Goal: Task Accomplishment & Management: Manage account settings

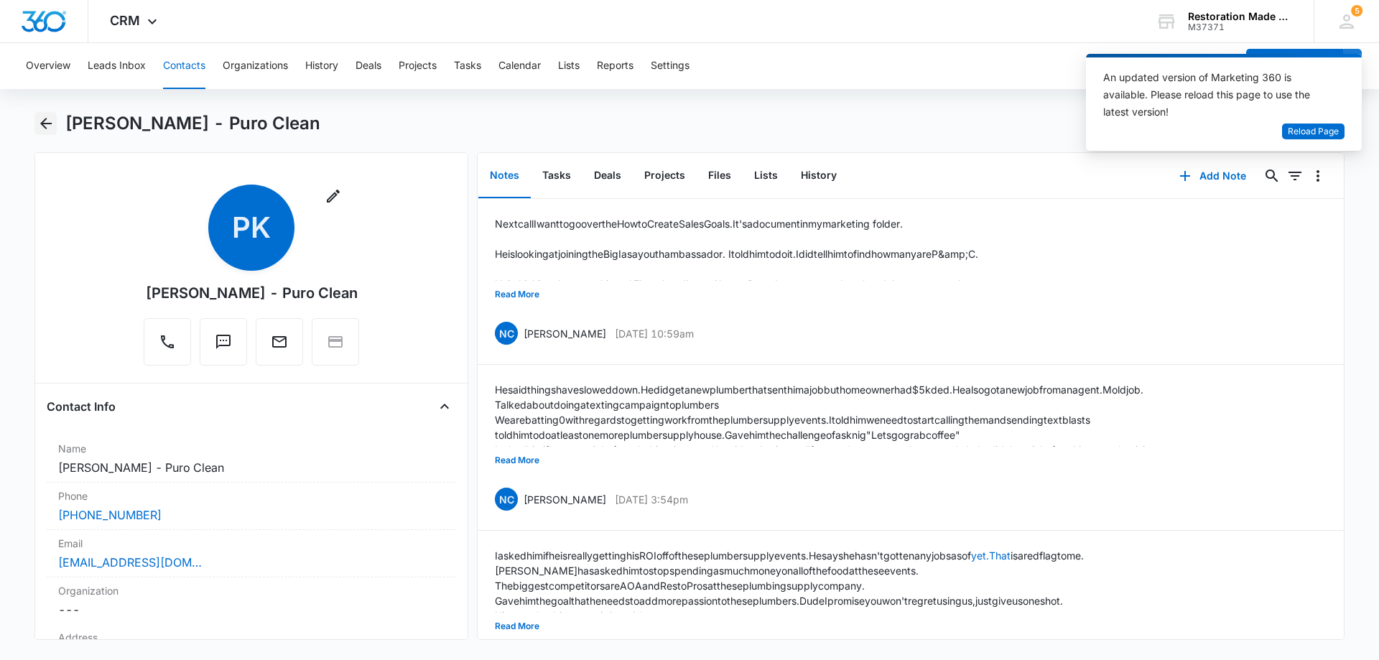
click at [48, 126] on icon "Back" at bounding box center [45, 123] width 17 height 17
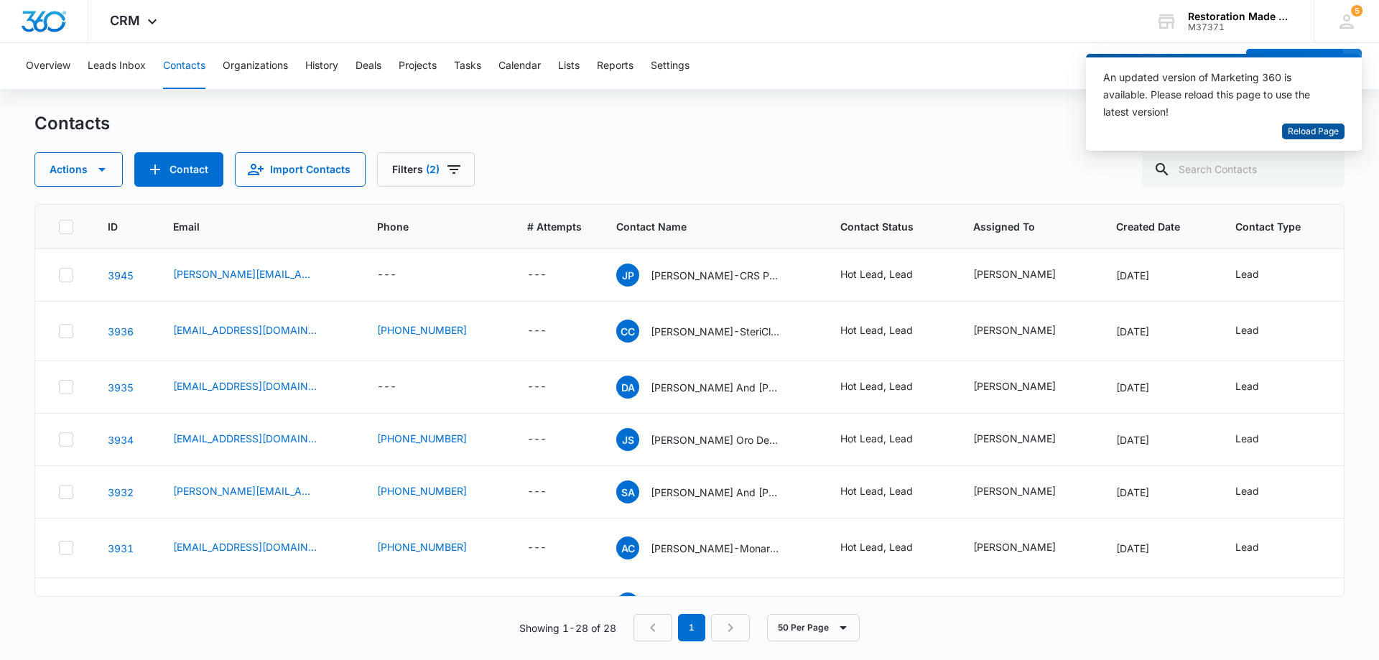
click at [1326, 131] on span "Reload Page" at bounding box center [1313, 132] width 51 height 14
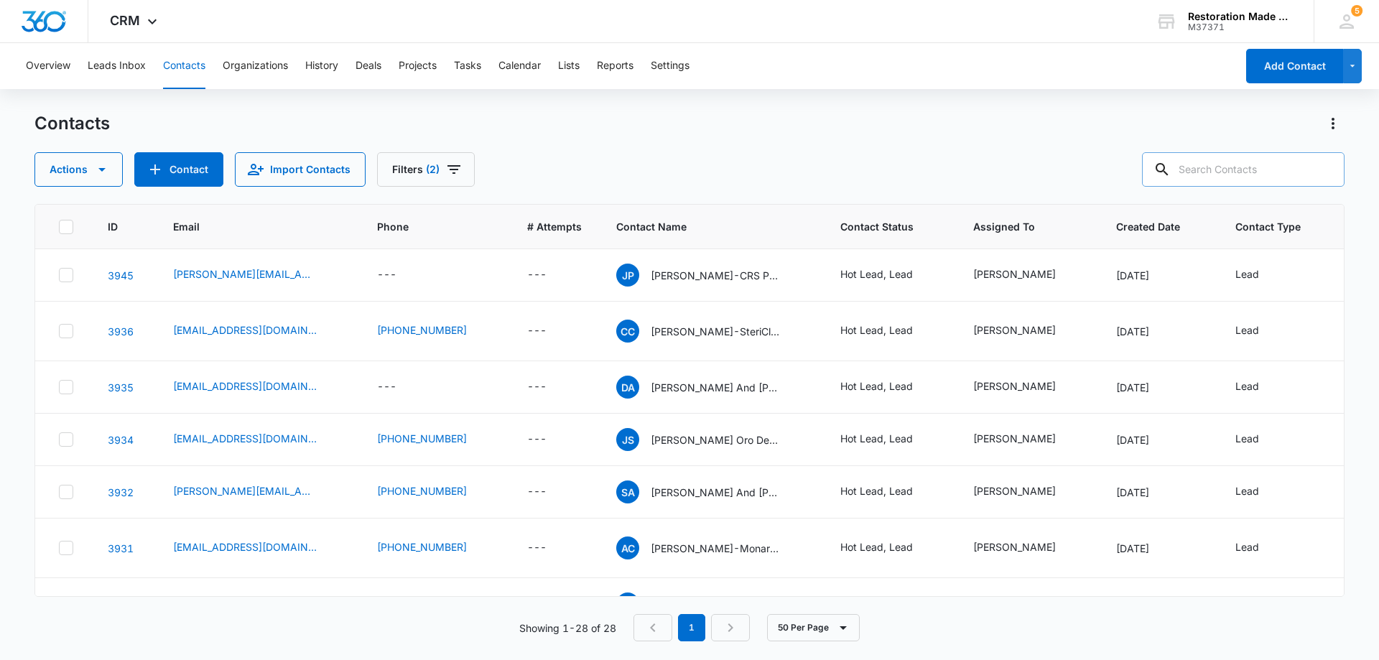
click at [1242, 173] on input "text" at bounding box center [1243, 169] width 203 height 34
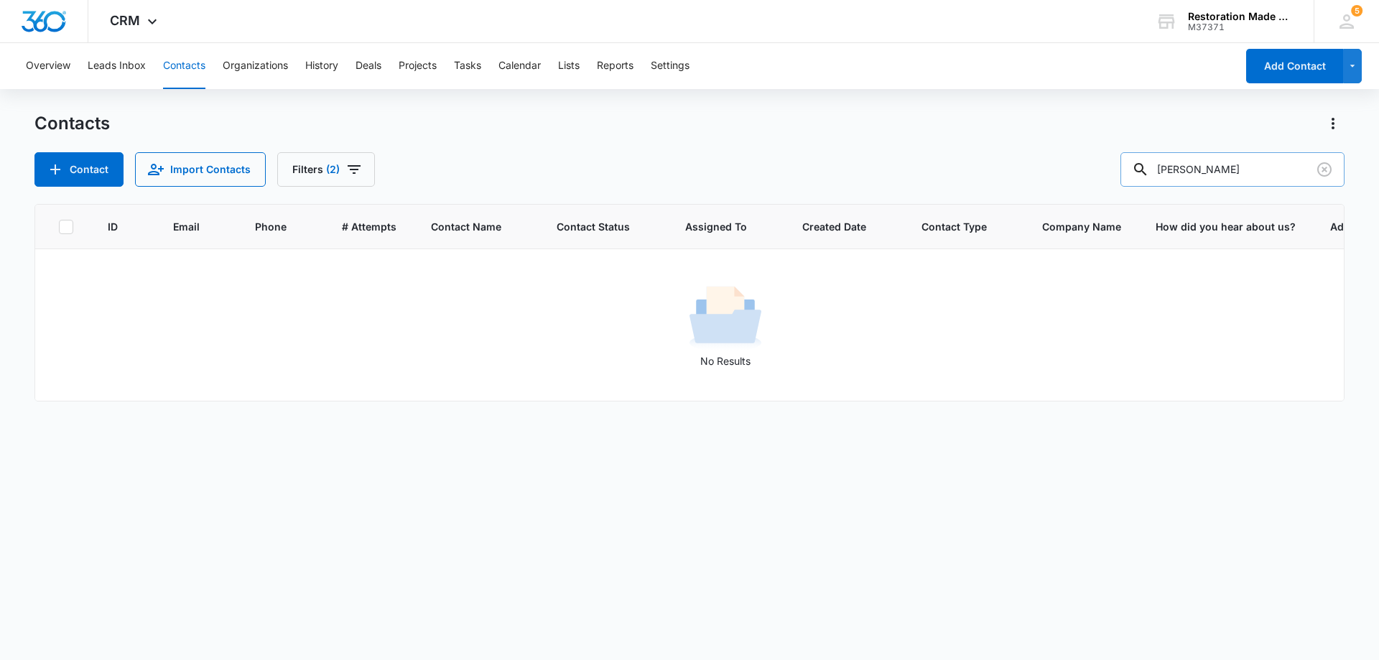
click at [1267, 172] on input "ben rhee" at bounding box center [1233, 169] width 224 height 34
type input "b"
click at [1244, 174] on input "[PERSON_NAME]" at bounding box center [1233, 169] width 224 height 34
click at [1261, 173] on input "[PERSON_NAME]" at bounding box center [1233, 169] width 224 height 34
click at [352, 170] on icon "Filters" at bounding box center [354, 169] width 13 height 9
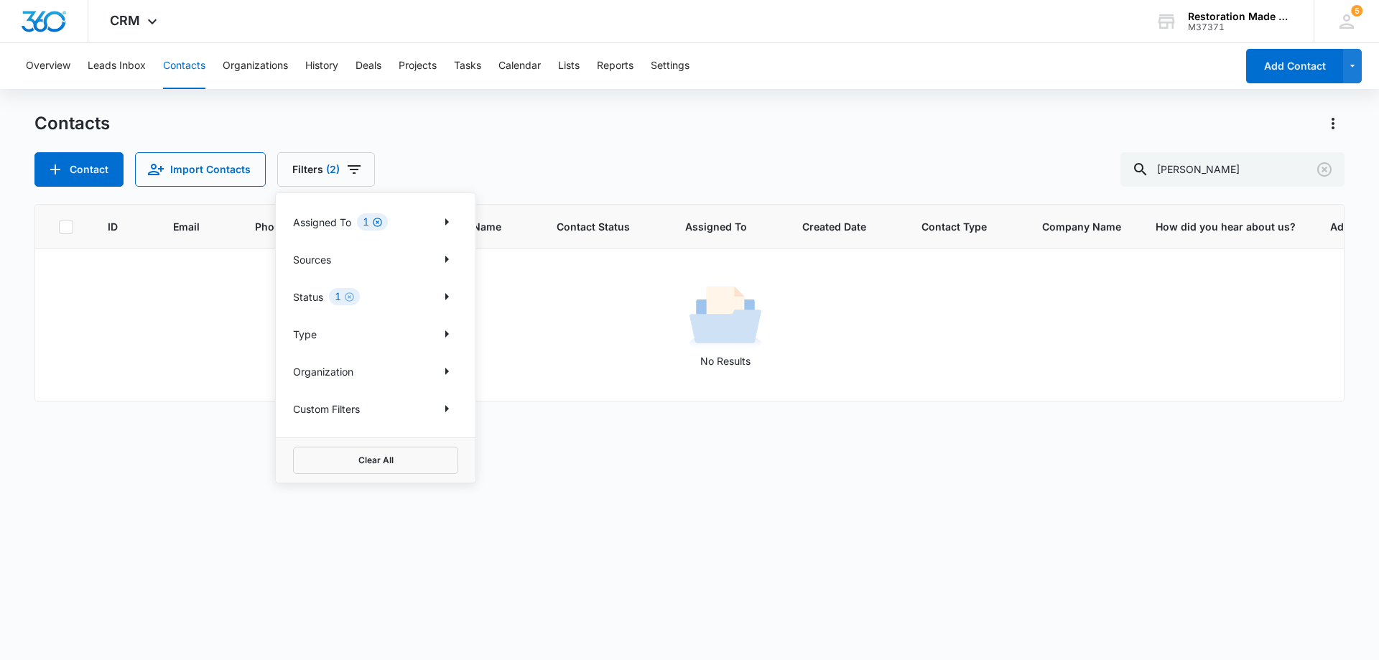
click at [376, 227] on icon "Clear" at bounding box center [377, 222] width 11 height 11
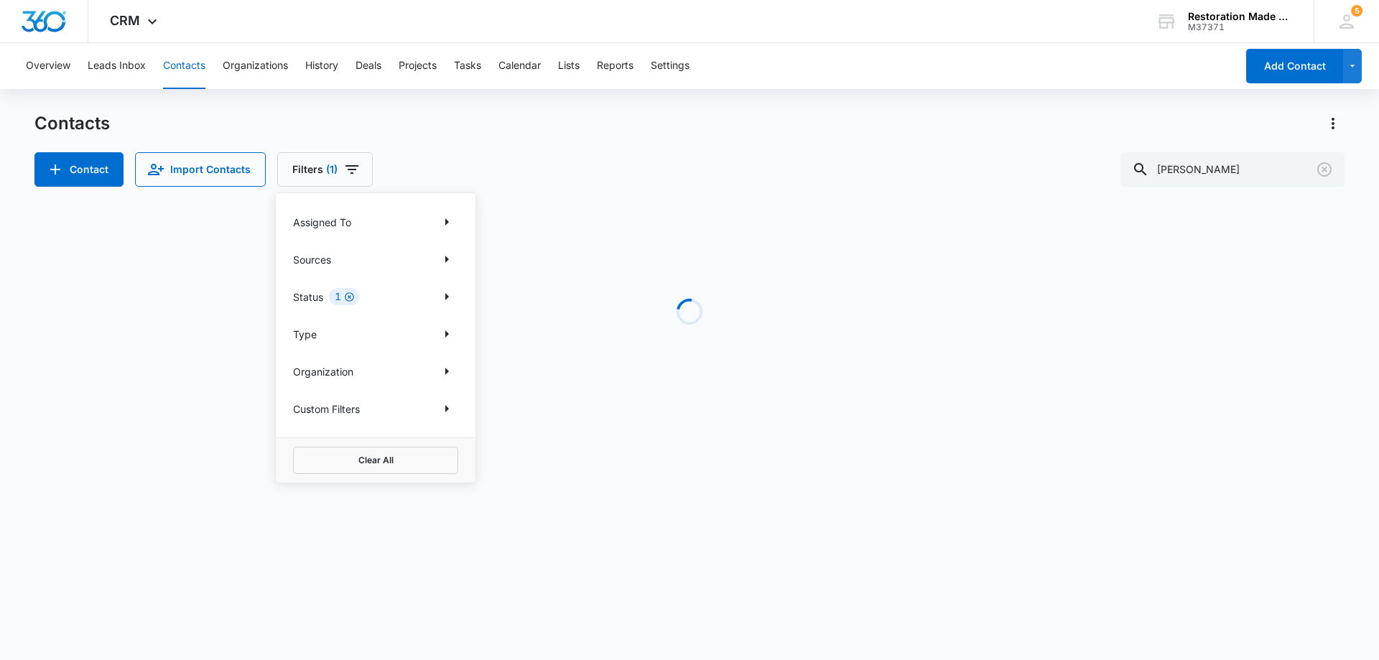
click at [347, 297] on icon "Clear" at bounding box center [349, 297] width 11 height 11
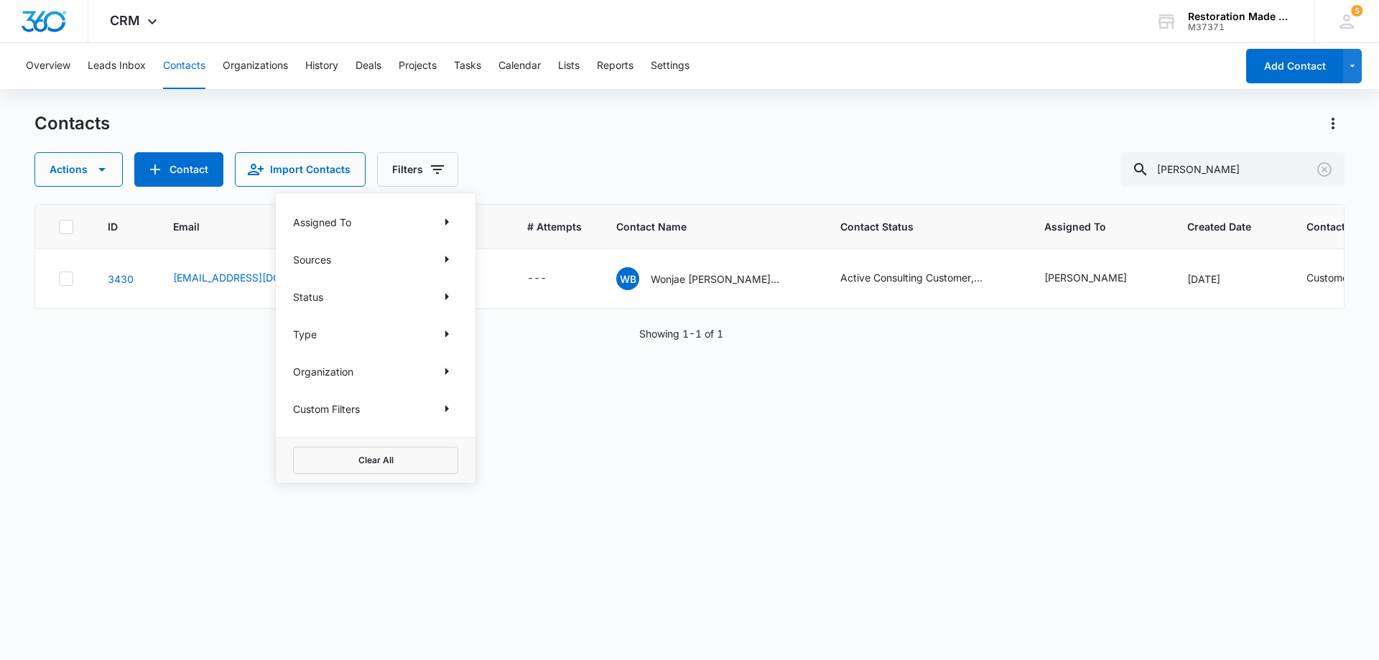
click at [907, 466] on div "ID Email Phone # Attempts Contact Name Contact Status Assigned To Created Date …" at bounding box center [689, 423] width 1310 height 438
click at [129, 283] on link "3430" at bounding box center [121, 279] width 26 height 12
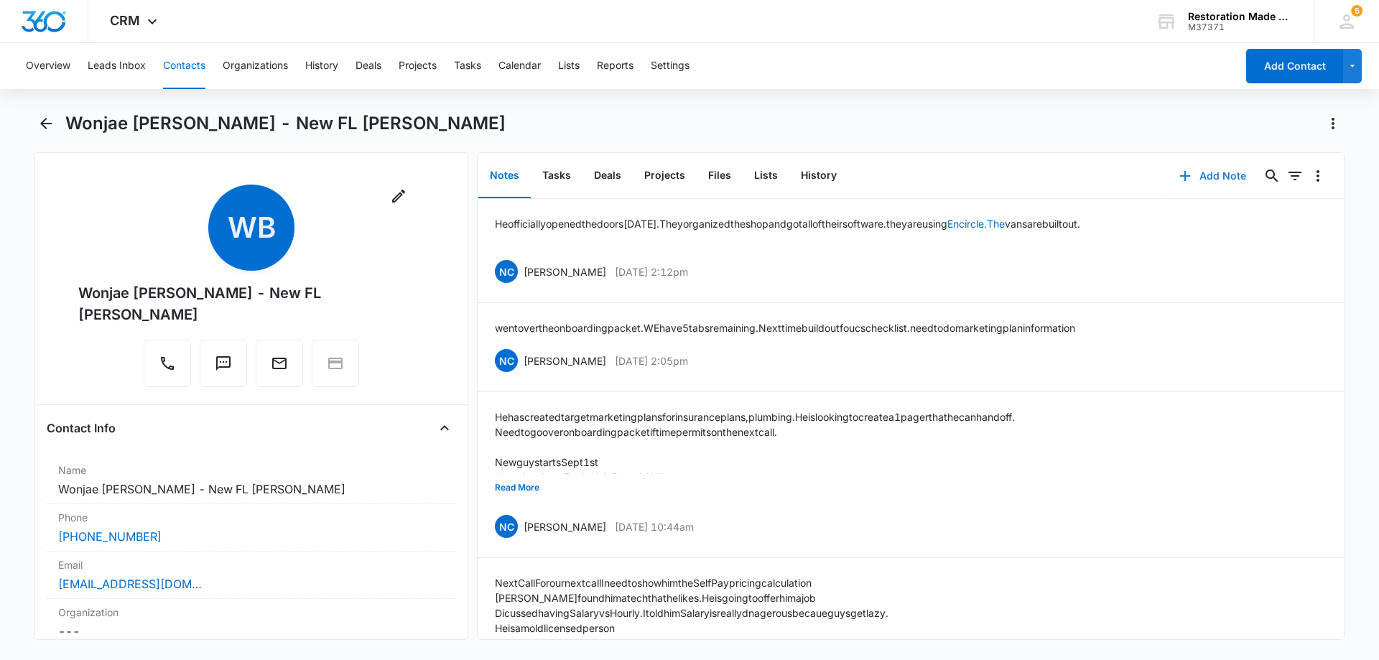
click at [1211, 179] on button "Add Note" at bounding box center [1213, 176] width 96 height 34
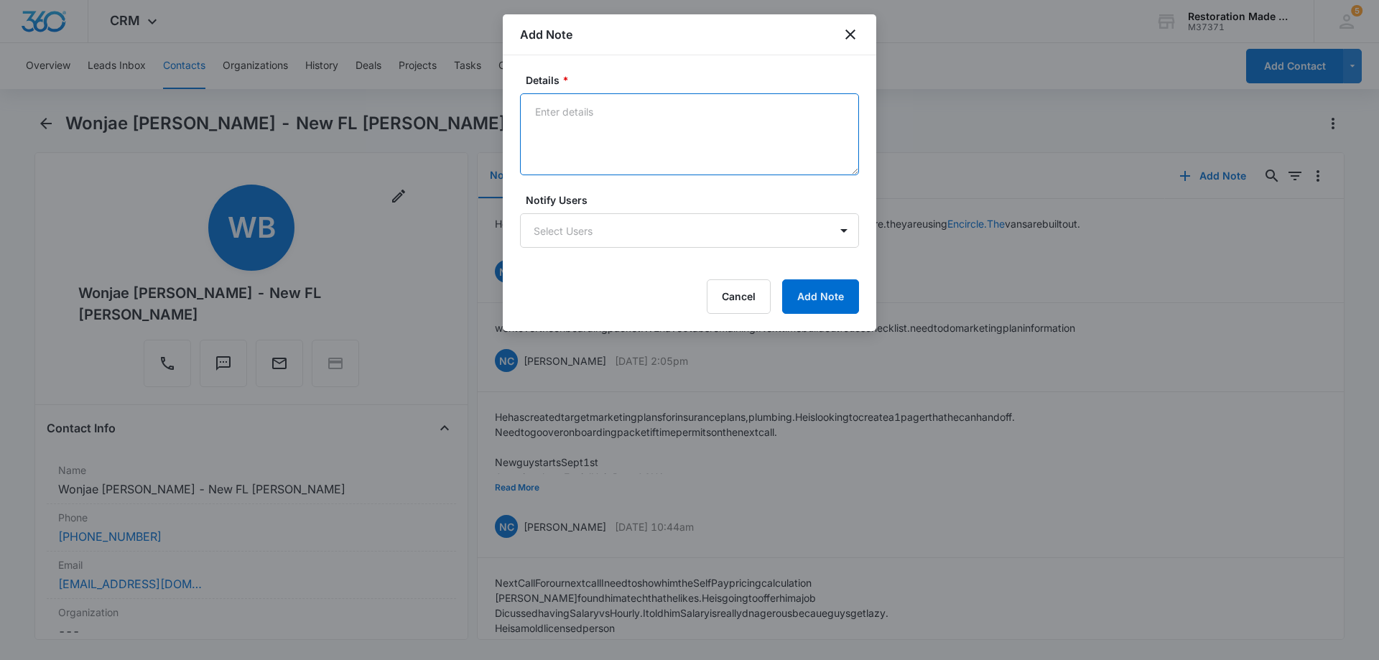
click at [757, 134] on textarea "Details *" at bounding box center [689, 134] width 339 height 82
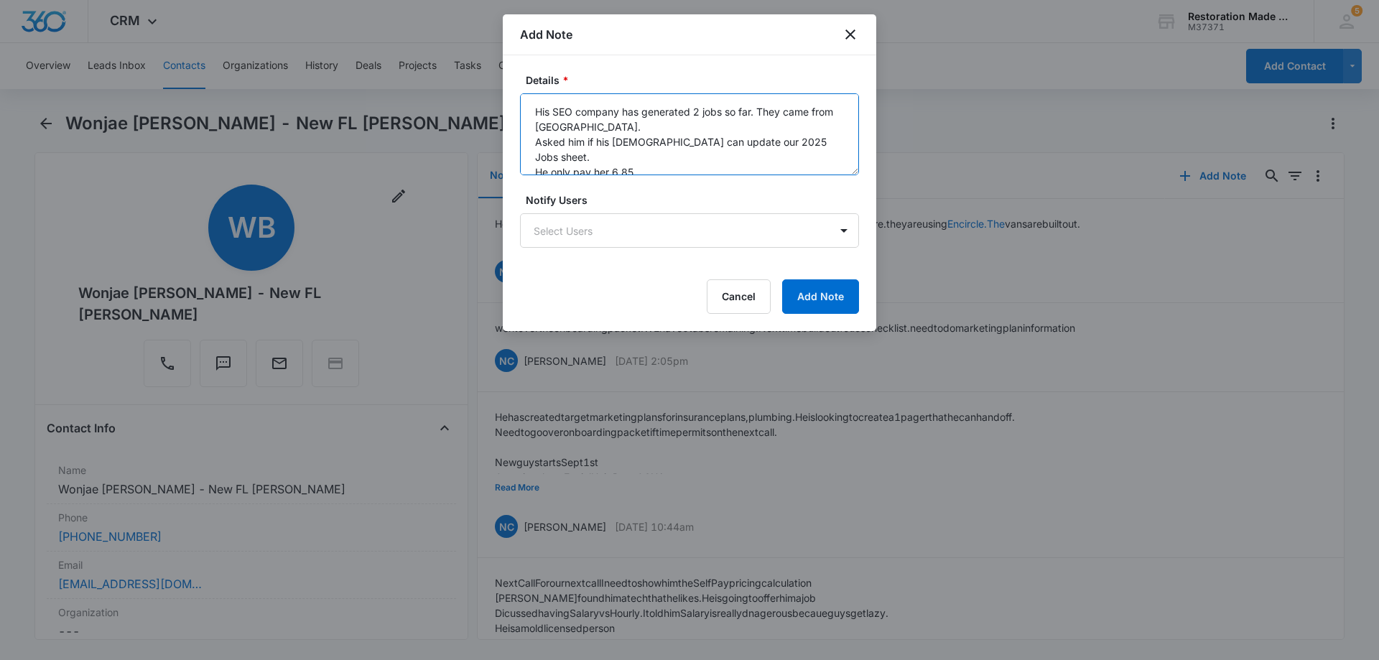
click at [536, 114] on textarea "His SEO company has generated 2 jobs so far. They came from Elocal. Asked him i…" at bounding box center [689, 134] width 339 height 82
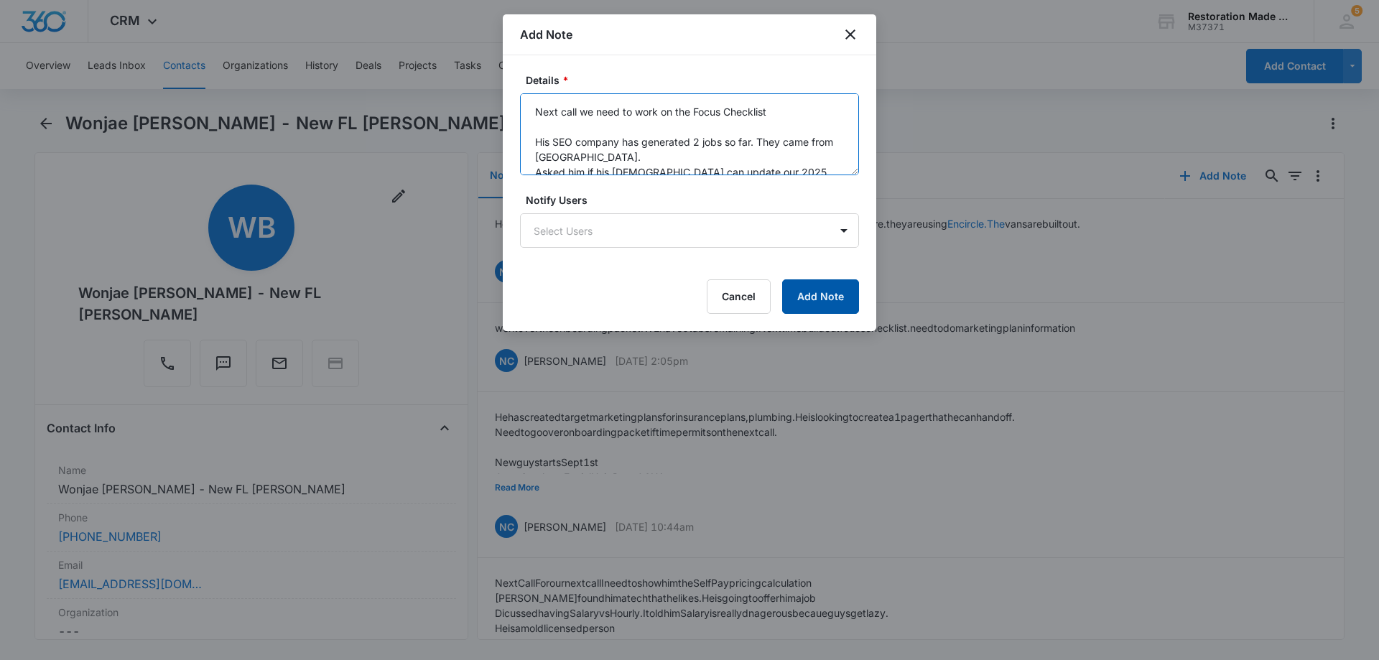
type textarea "Next call we need to work on the Focus Checklist His SEO company has generated …"
click at [841, 295] on button "Add Note" at bounding box center [820, 296] width 77 height 34
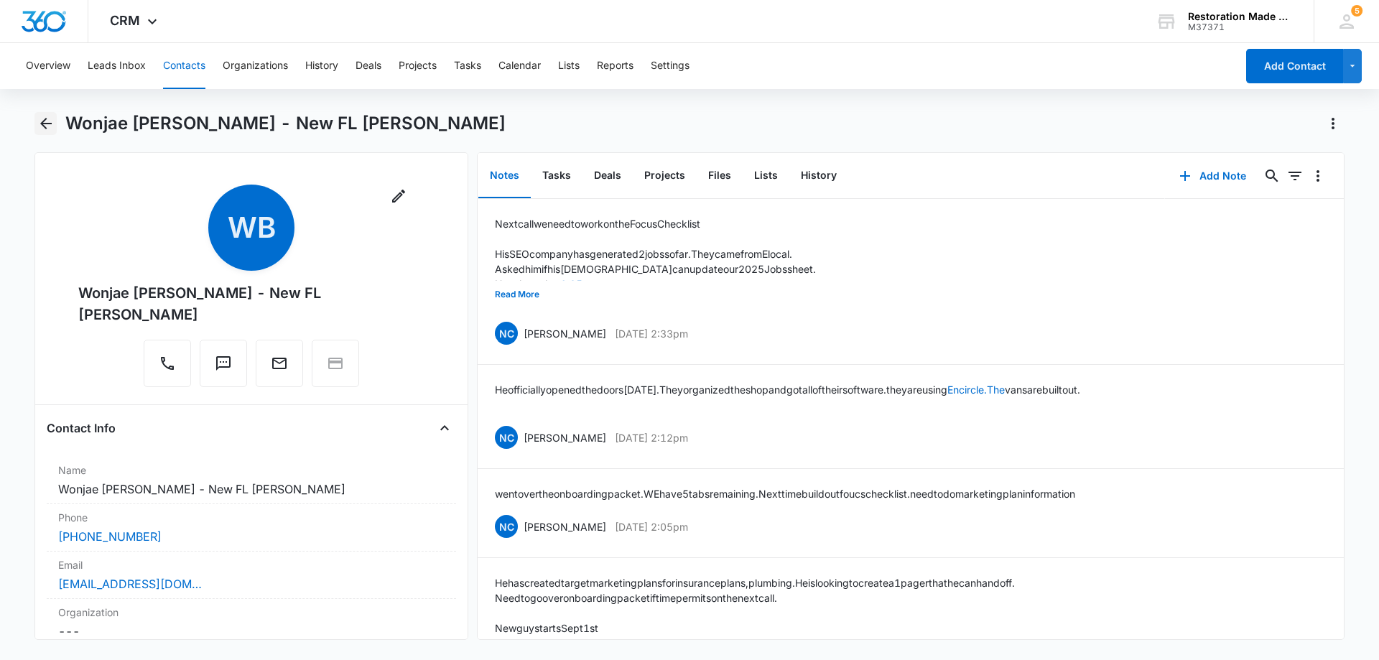
click at [48, 125] on icon "Back" at bounding box center [45, 123] width 17 height 17
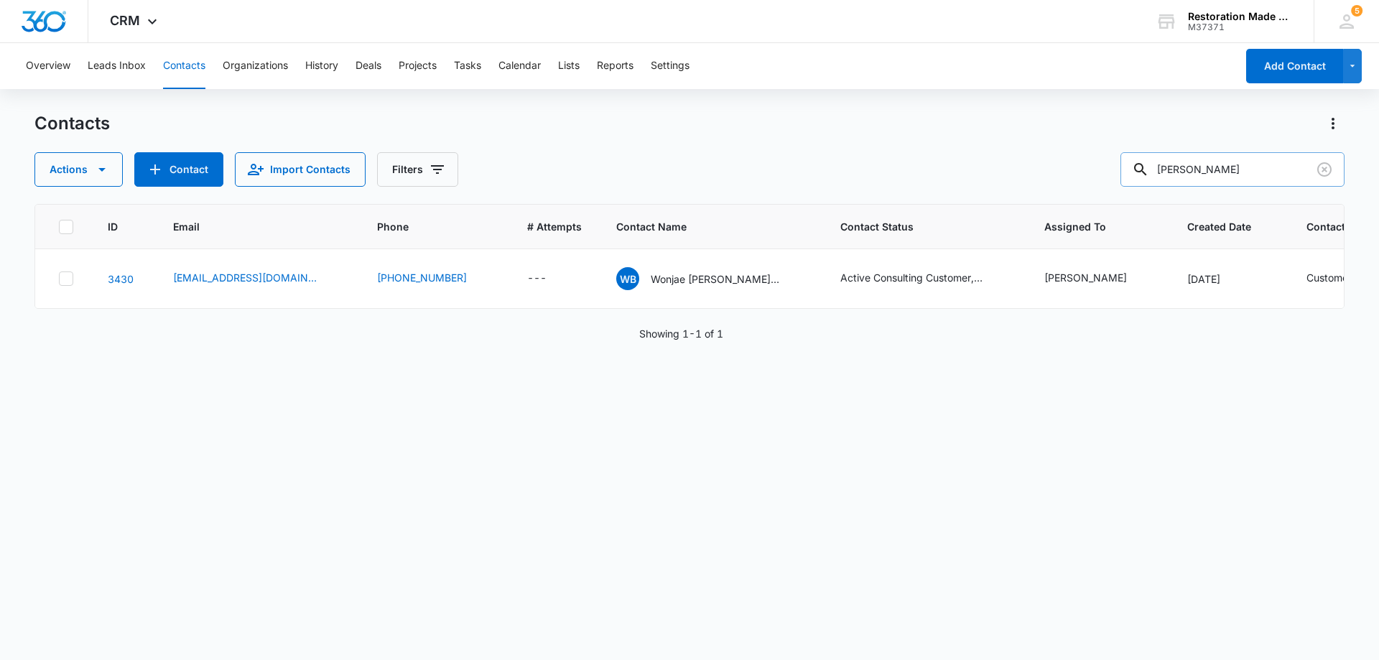
click at [1249, 171] on input "ben rhee" at bounding box center [1233, 169] width 224 height 34
type input "b"
type input "robert richards"
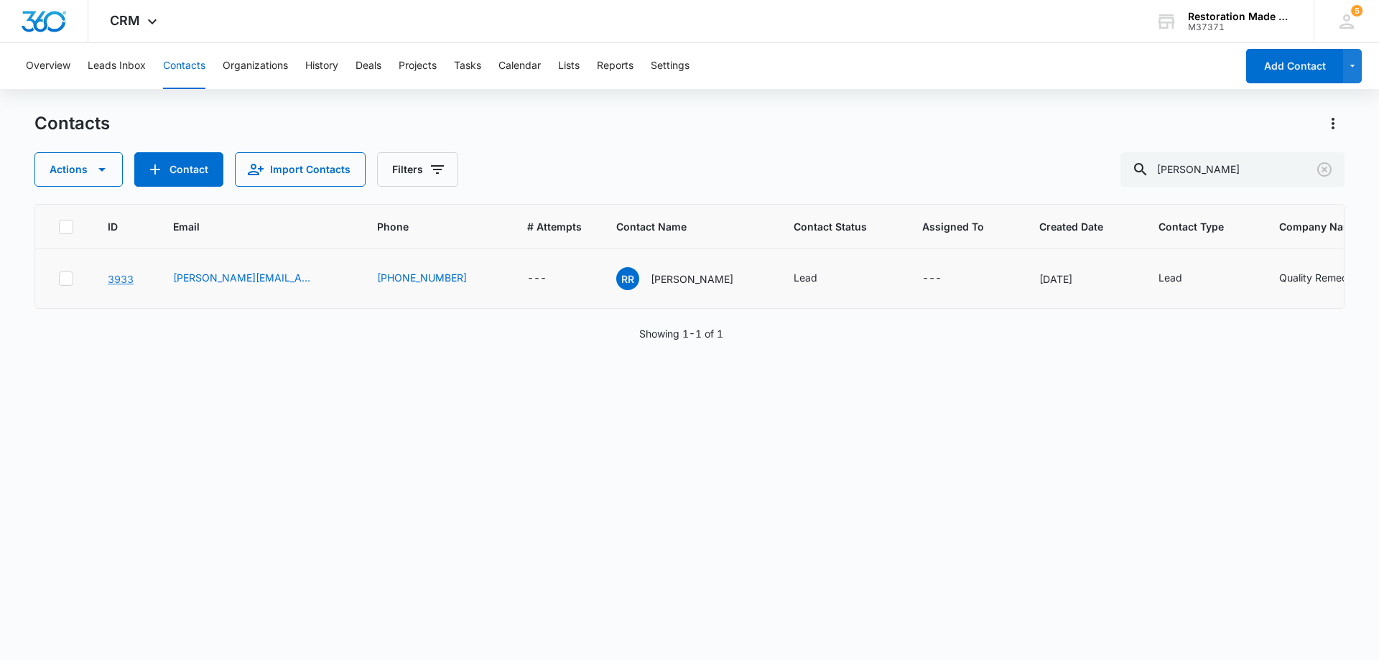
click at [128, 279] on link "3933" at bounding box center [121, 279] width 26 height 12
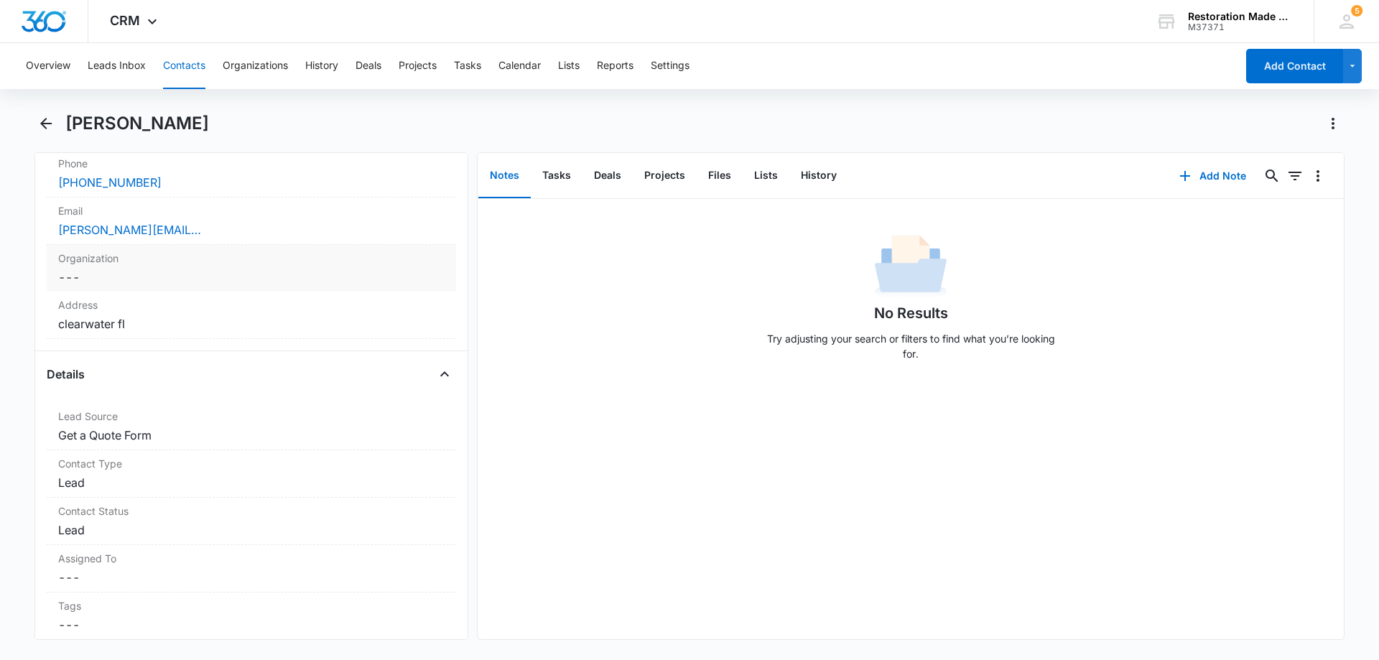
scroll to position [359, 0]
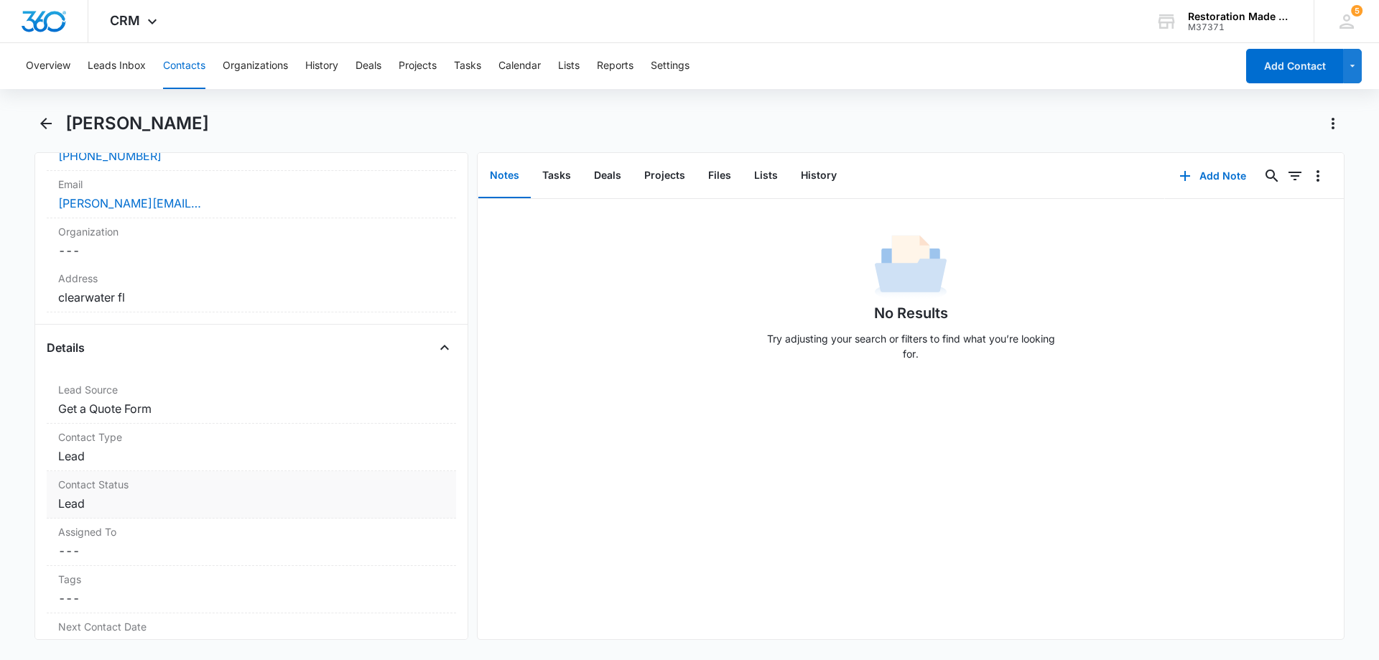
click at [264, 504] on dd "Cancel Save Changes Lead" at bounding box center [251, 503] width 387 height 17
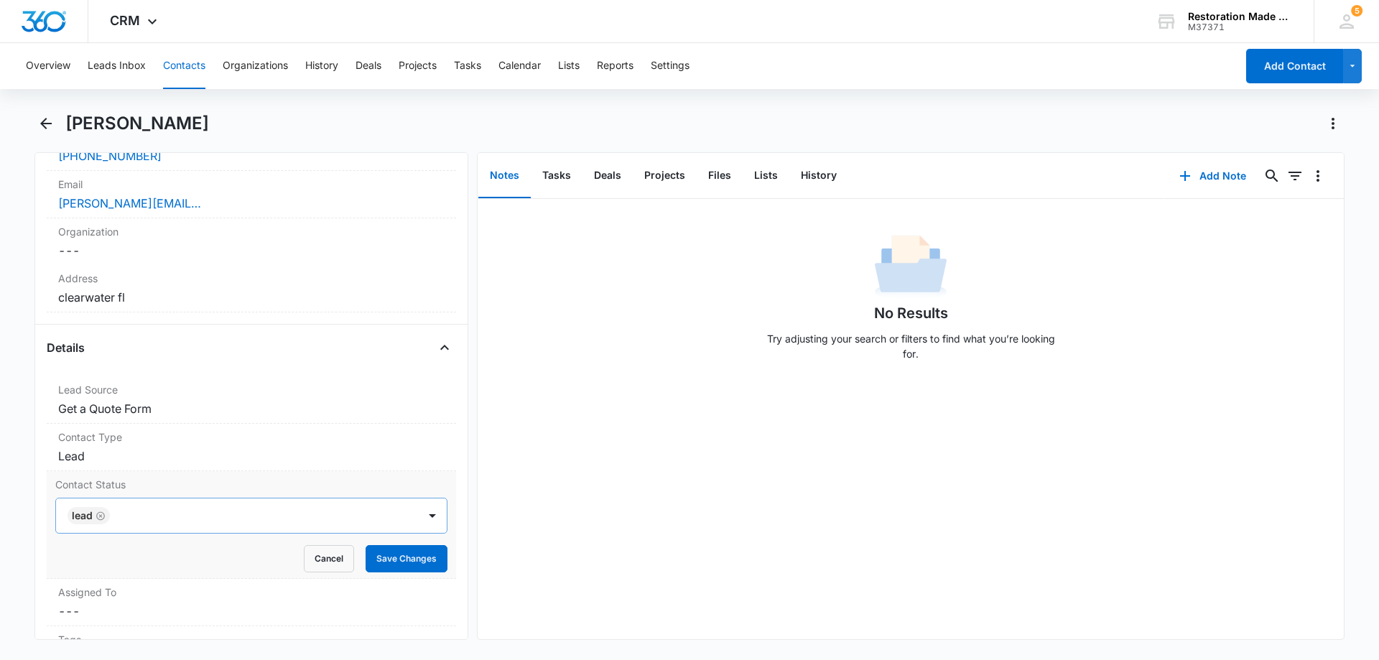
click at [280, 519] on div at bounding box center [256, 516] width 285 height 20
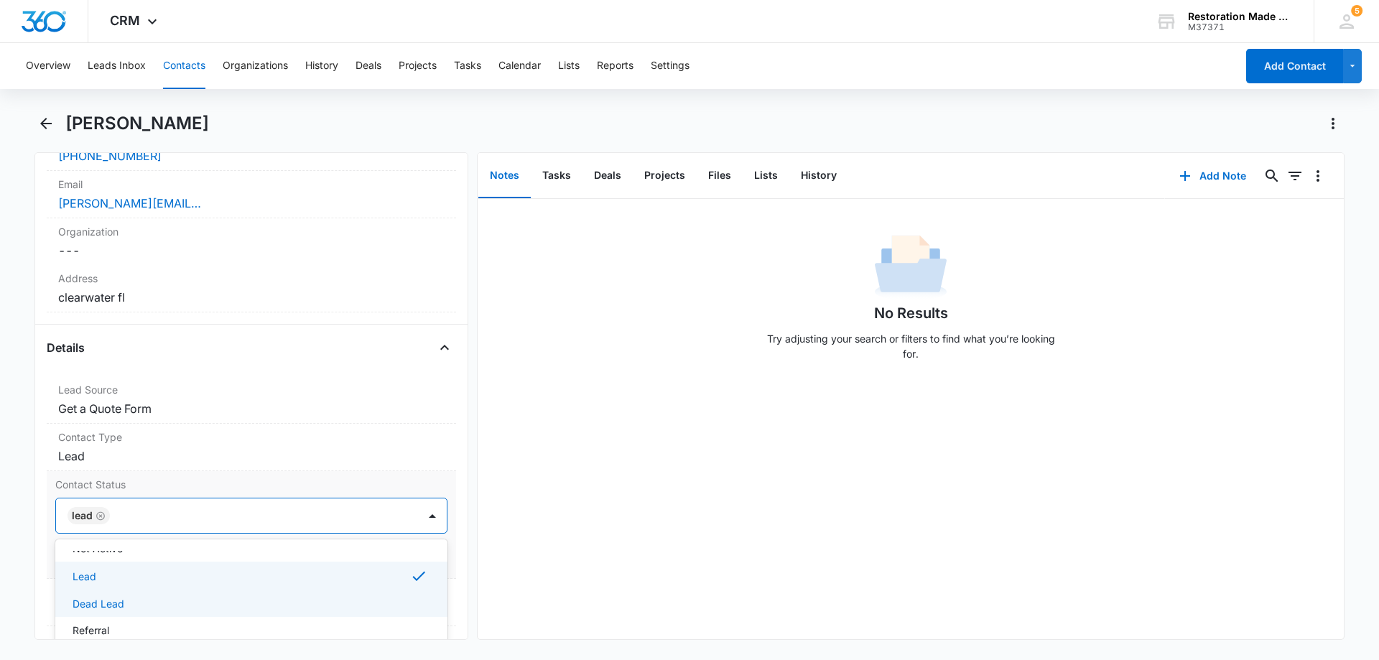
scroll to position [144, 0]
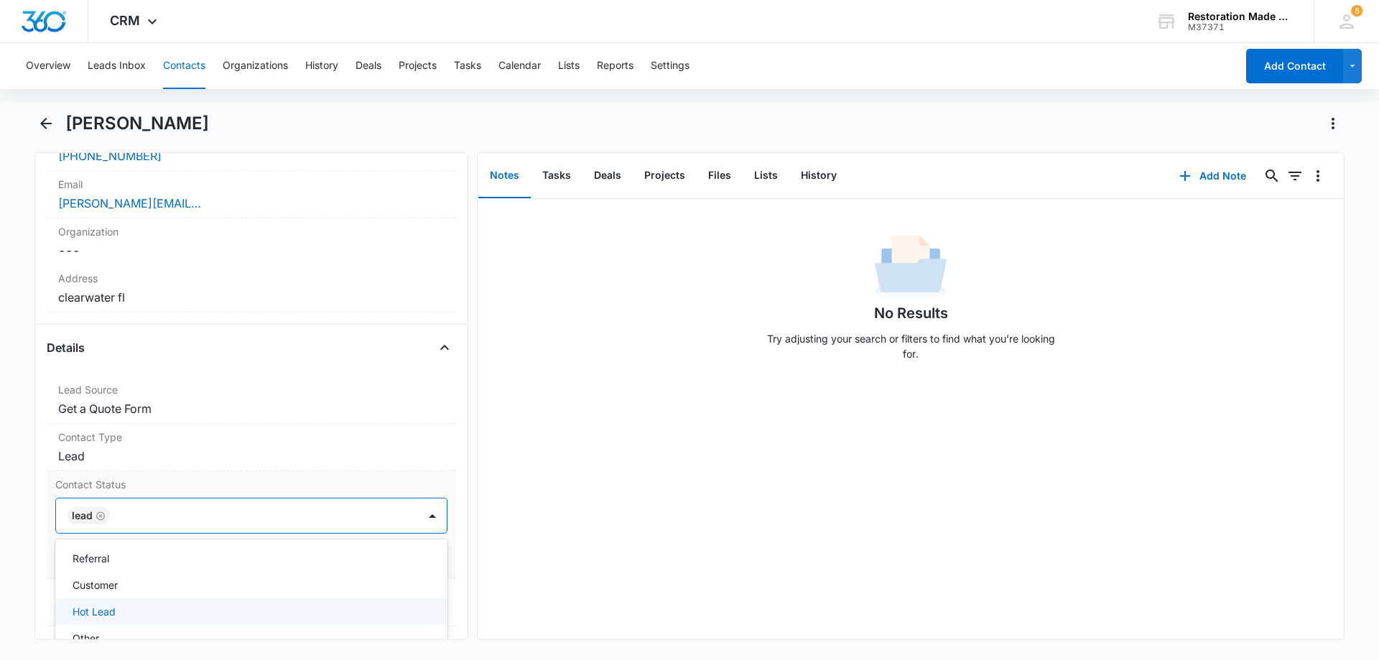
click at [113, 609] on p "Hot Lead" at bounding box center [94, 611] width 43 height 15
click at [229, 520] on div at bounding box center [289, 516] width 221 height 20
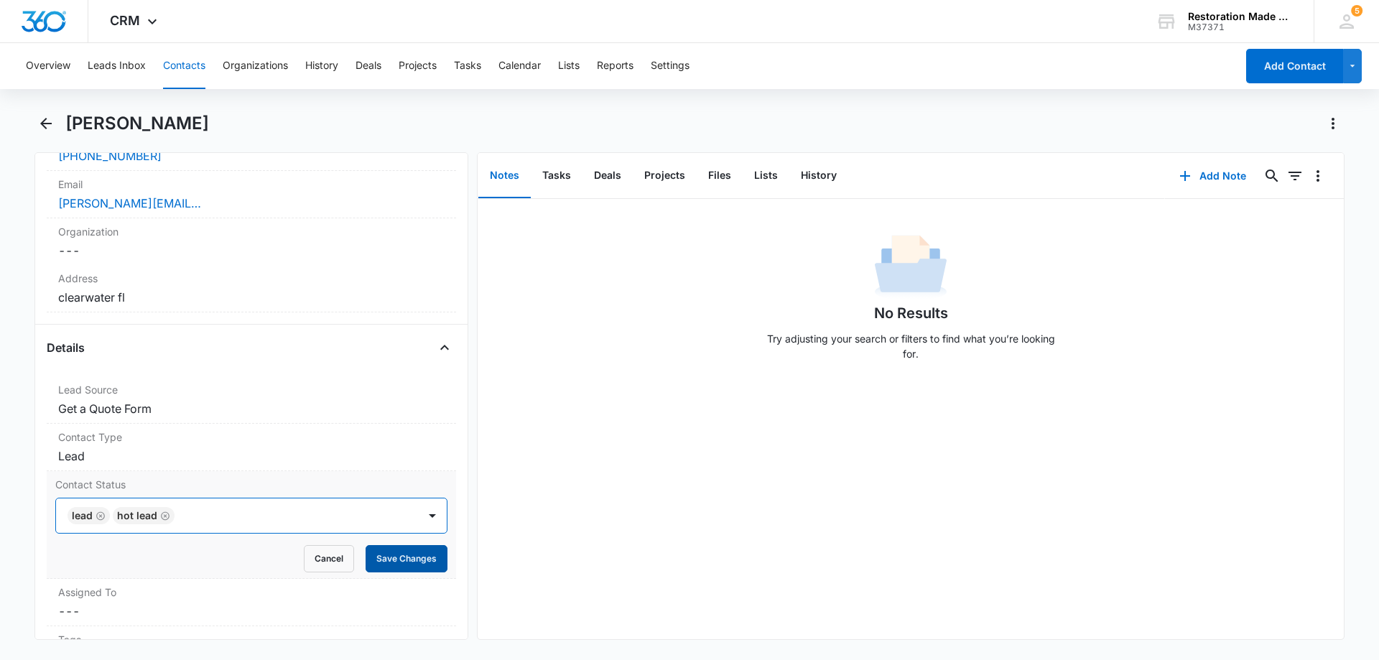
click at [397, 555] on button "Save Changes" at bounding box center [407, 558] width 82 height 27
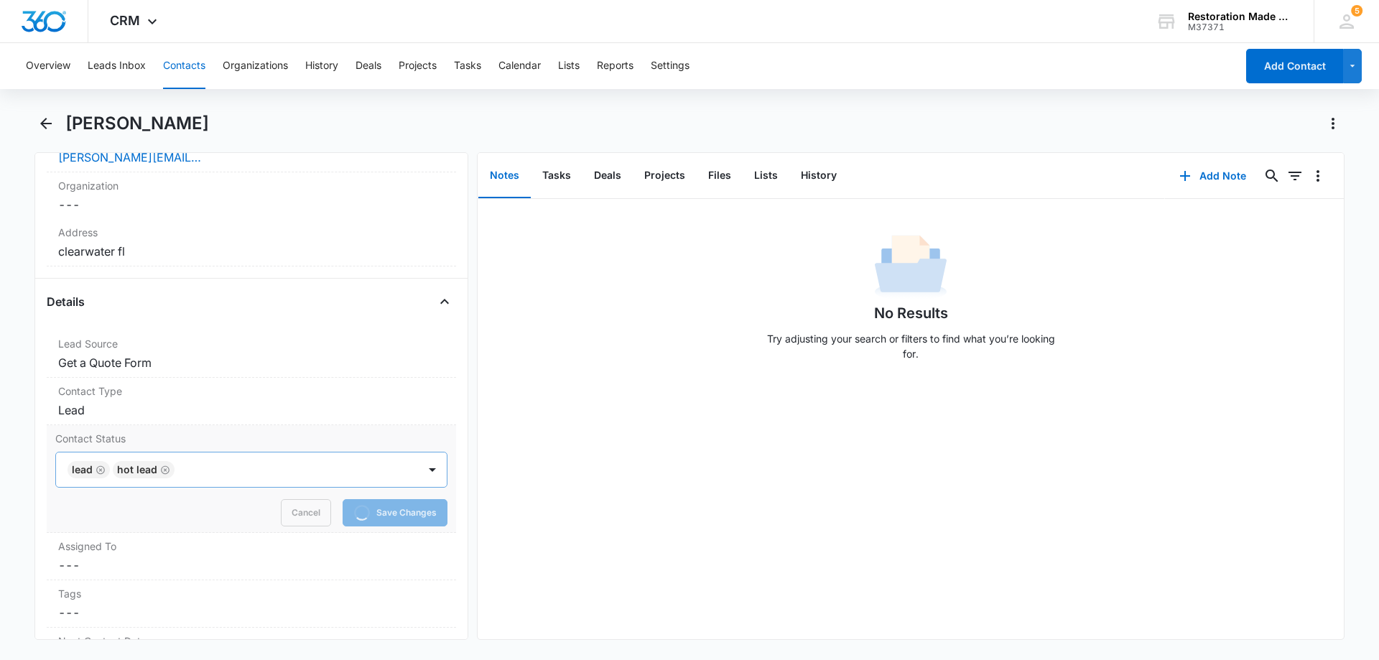
scroll to position [431, 0]
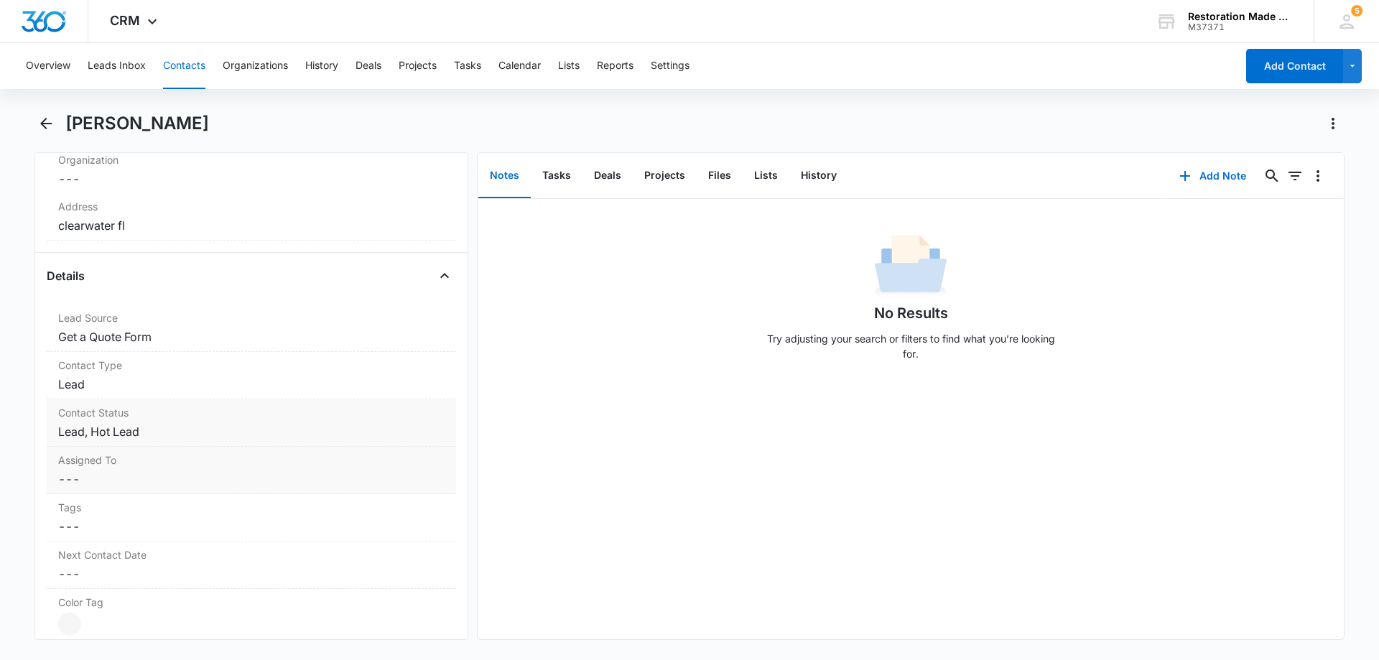
click at [228, 466] on label "Assigned To" at bounding box center [251, 460] width 387 height 15
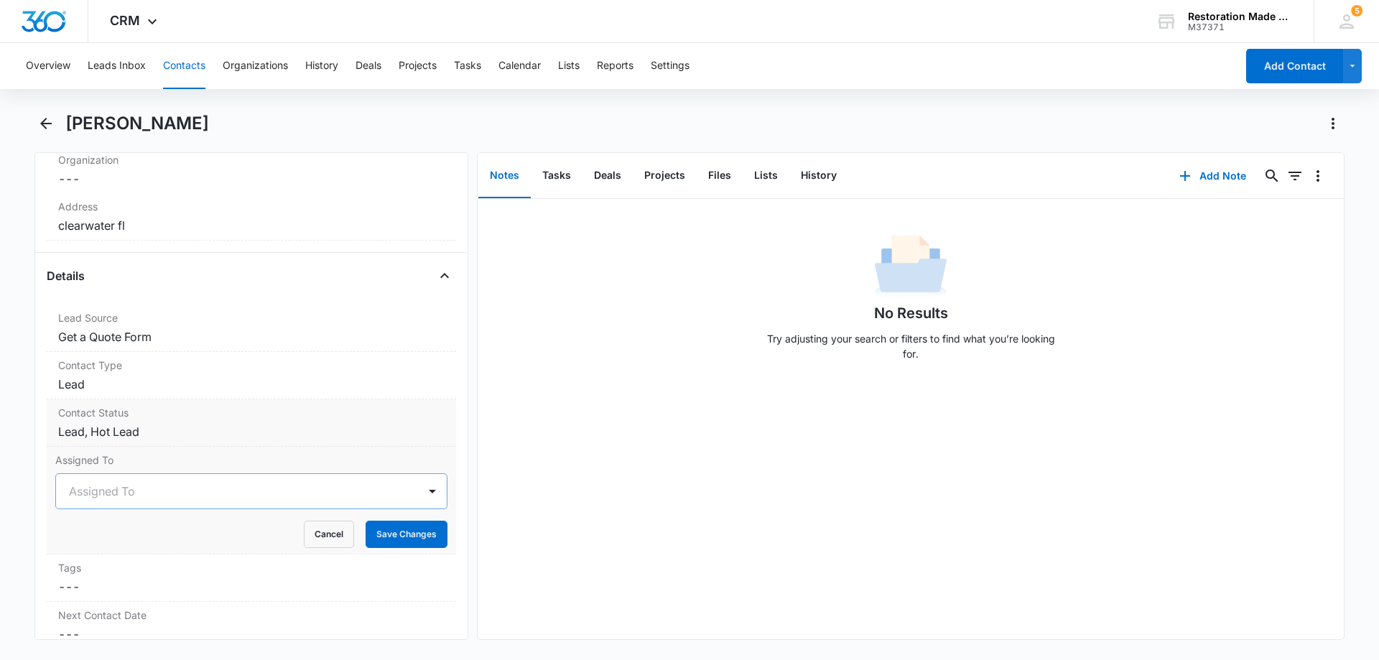
click at [241, 503] on div "Assigned To" at bounding box center [237, 491] width 362 height 34
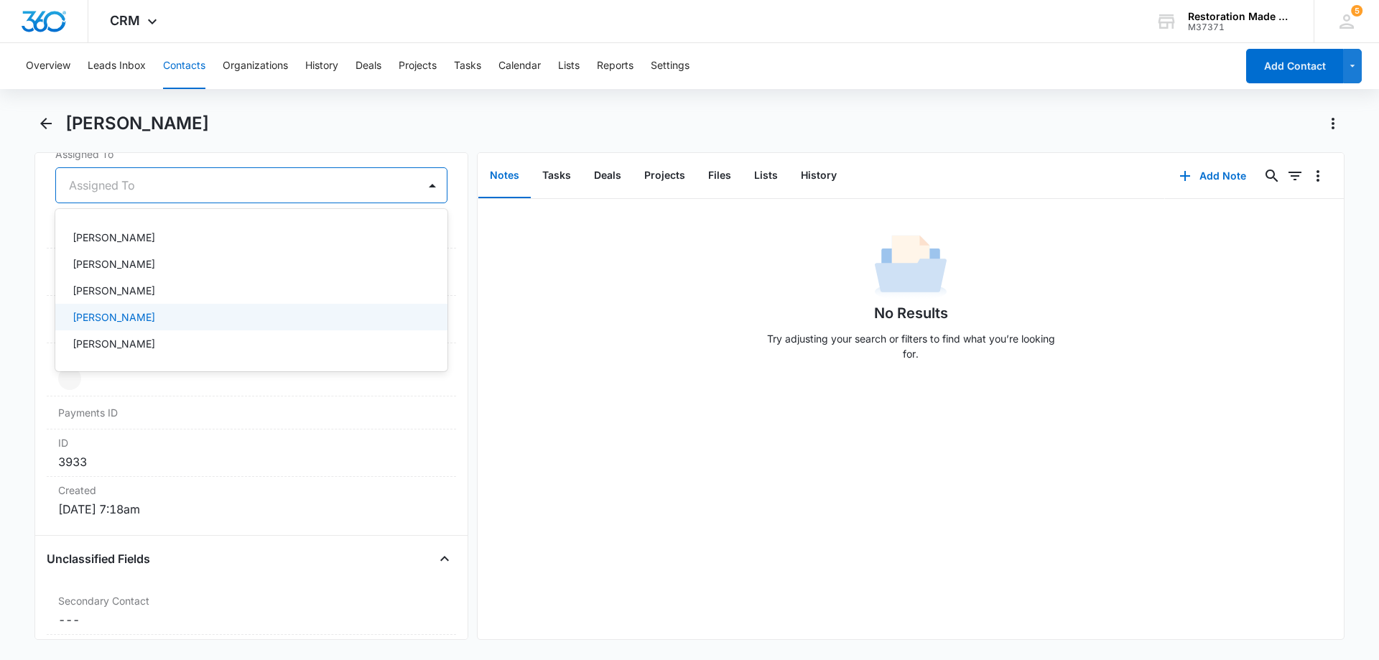
scroll to position [828, 0]
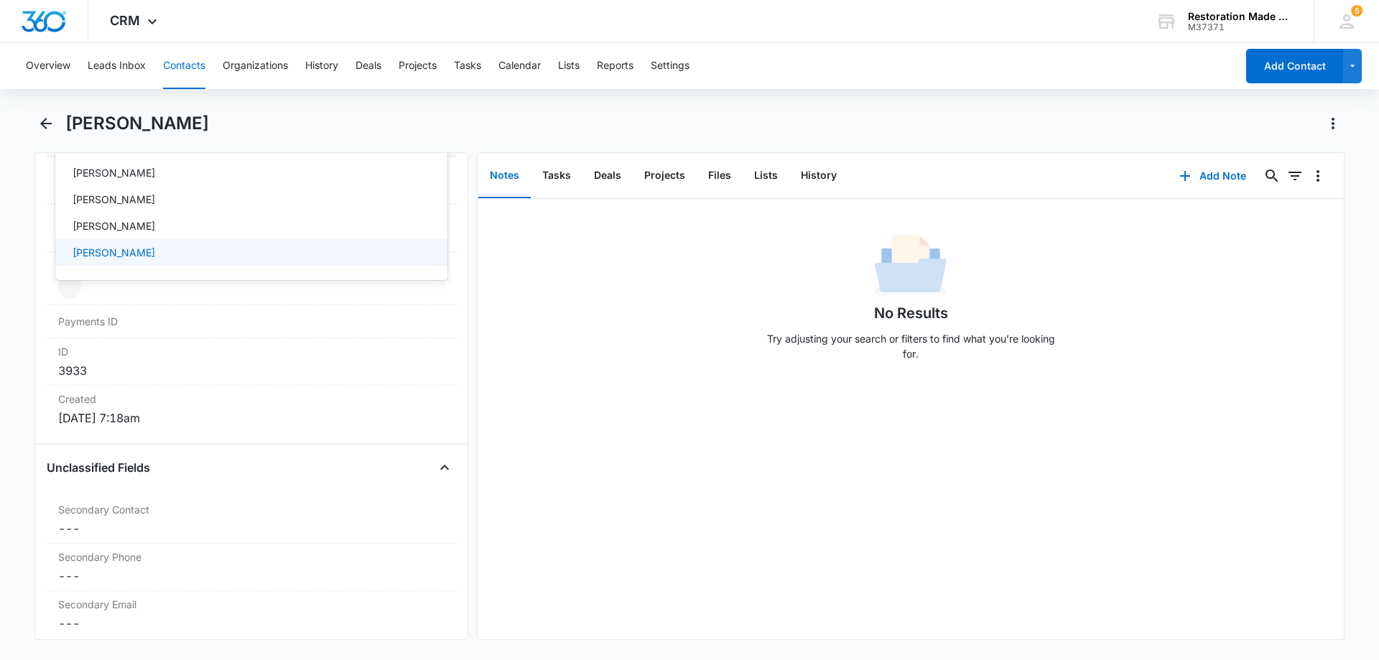
click at [174, 254] on div "[PERSON_NAME]" at bounding box center [250, 252] width 355 height 15
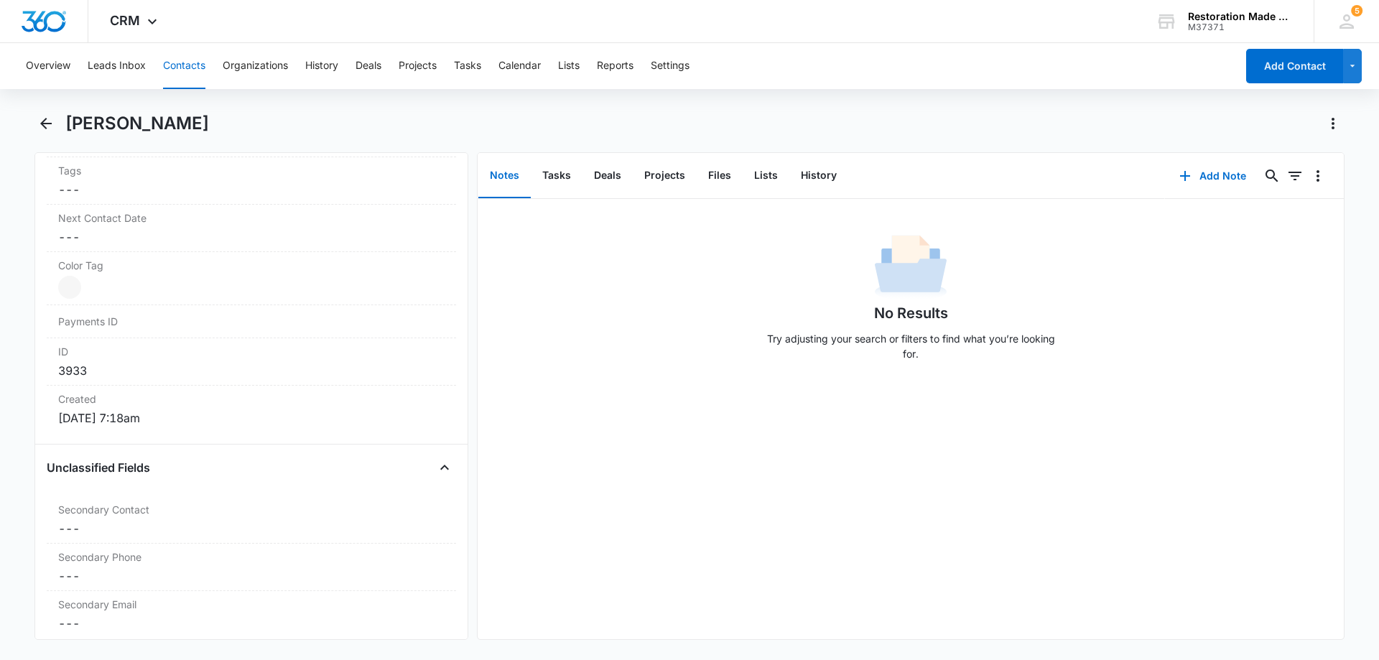
click at [588, 320] on div "No Results Try adjusting your search or filters to find what you’re looking for." at bounding box center [911, 302] width 866 height 142
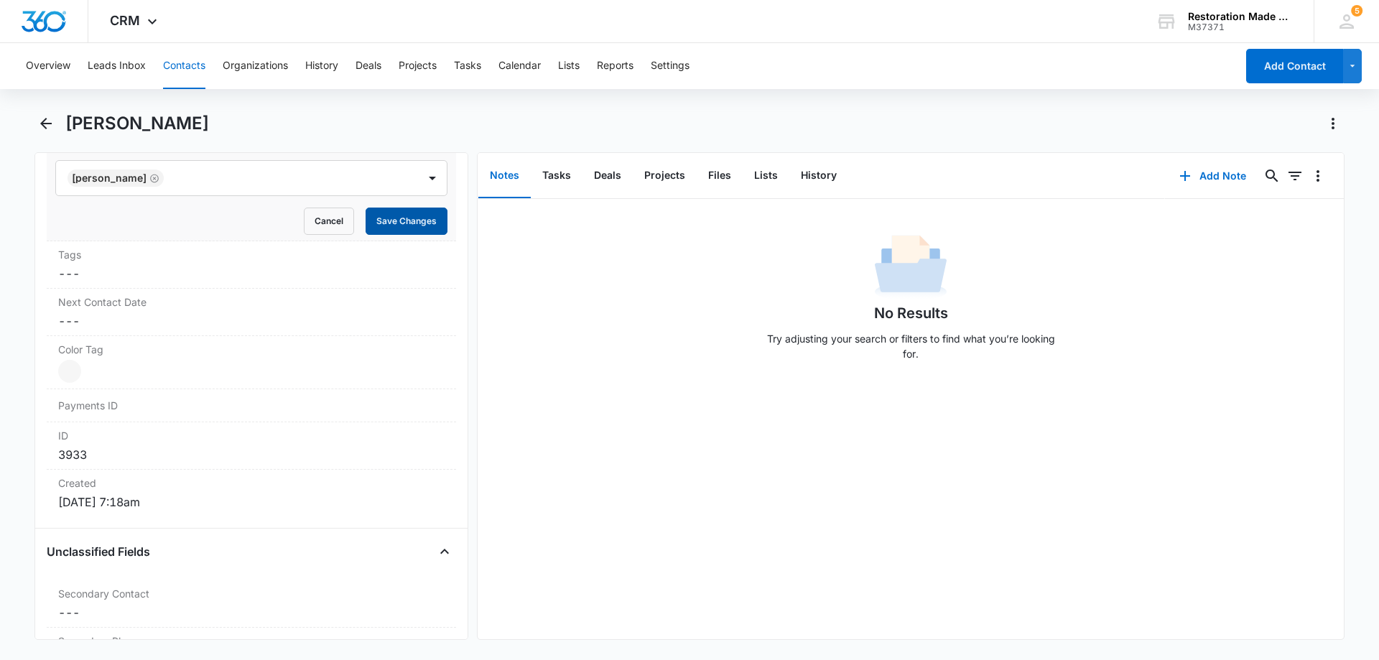
scroll to position [613, 0]
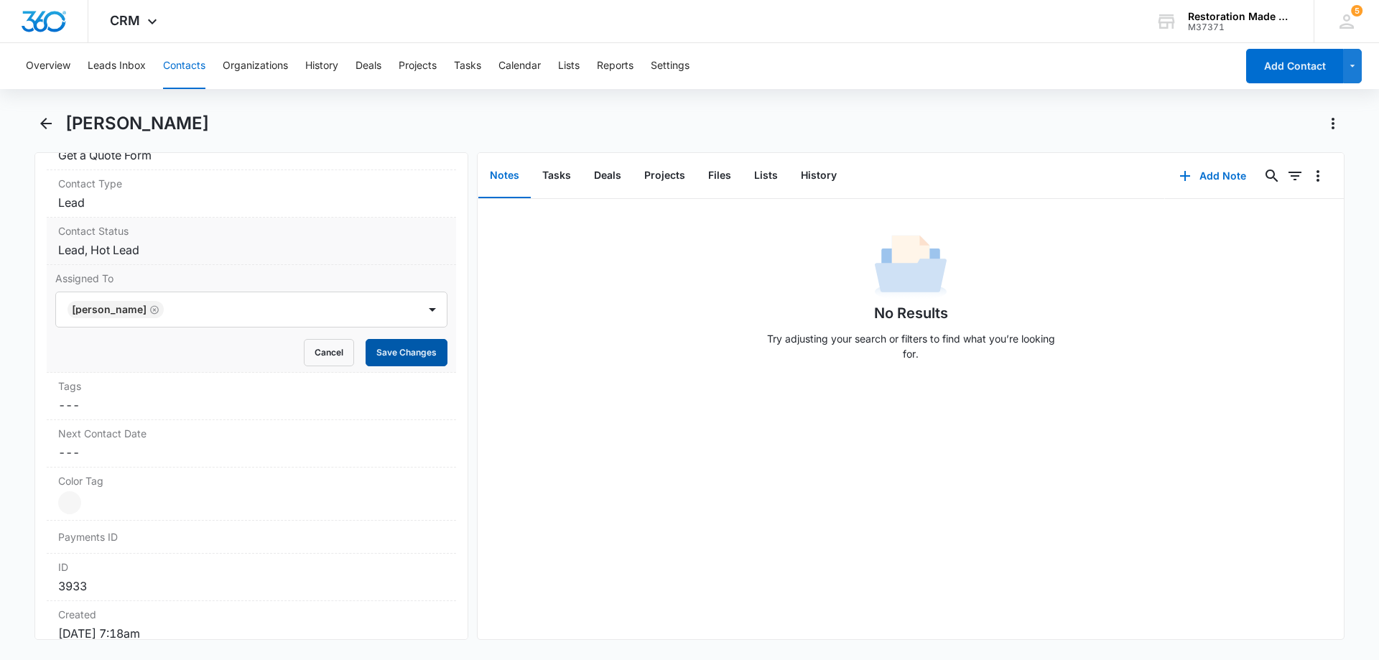
click at [394, 354] on button "Save Changes" at bounding box center [407, 352] width 82 height 27
click at [1206, 170] on button "Add Note" at bounding box center [1213, 176] width 96 height 34
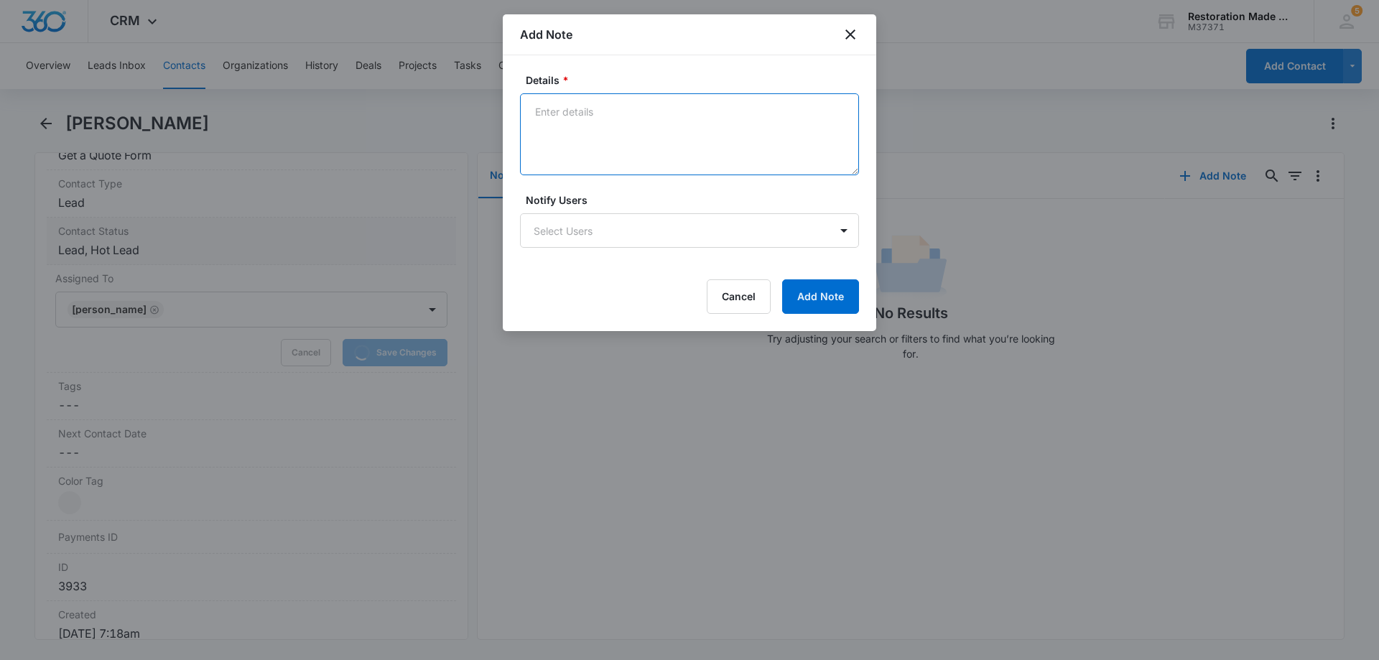
click at [683, 140] on textarea "Details *" at bounding box center [689, 134] width 339 height 82
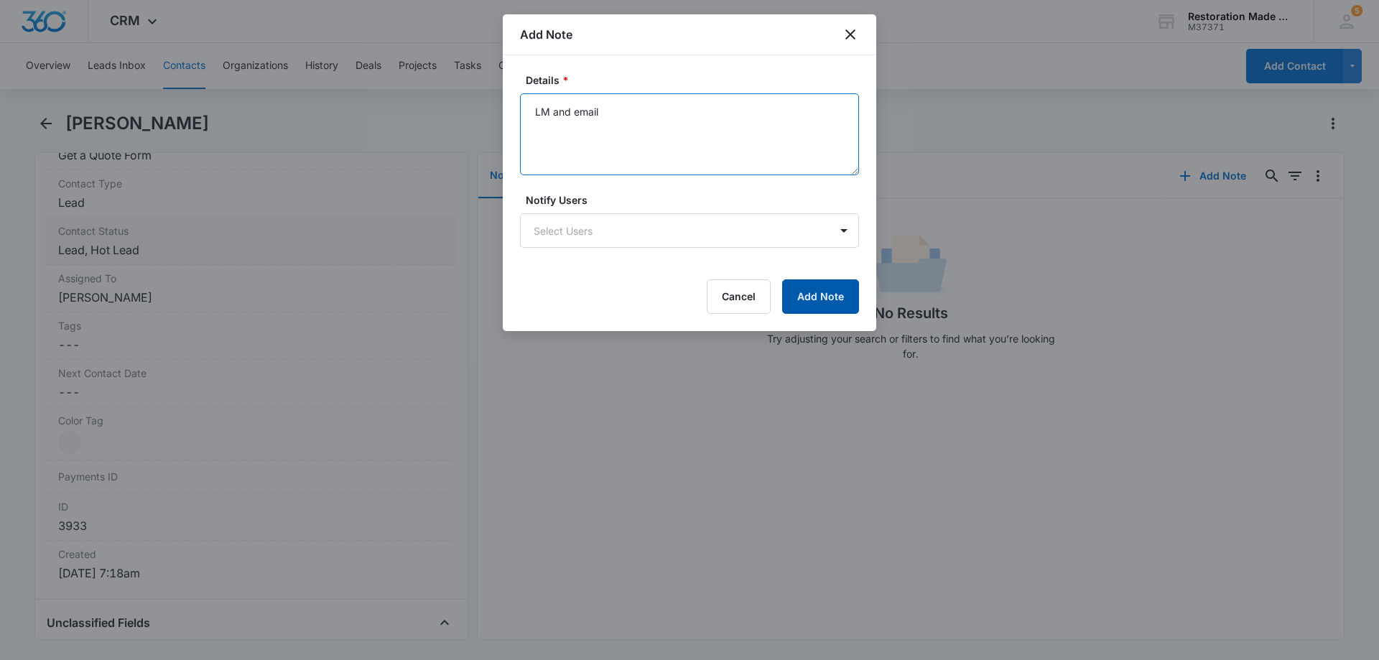
type textarea "LM and email"
click at [809, 297] on button "Add Note" at bounding box center [820, 296] width 77 height 34
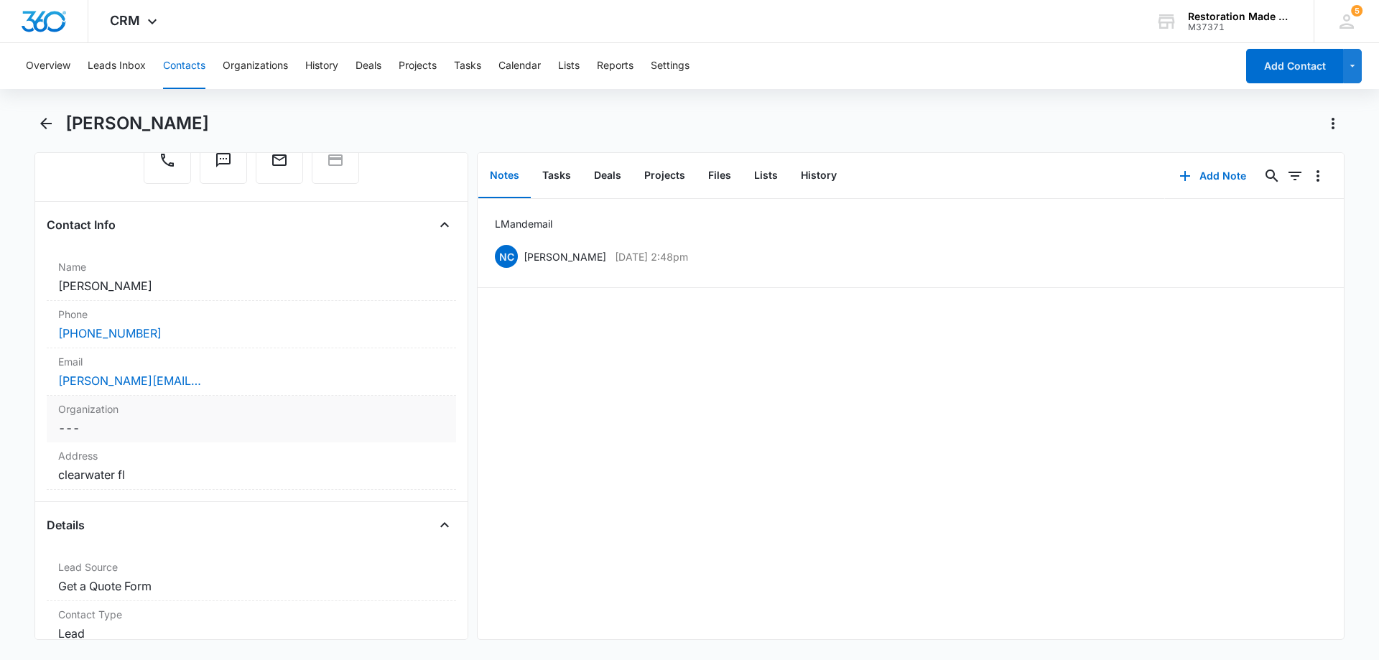
scroll to position [0, 0]
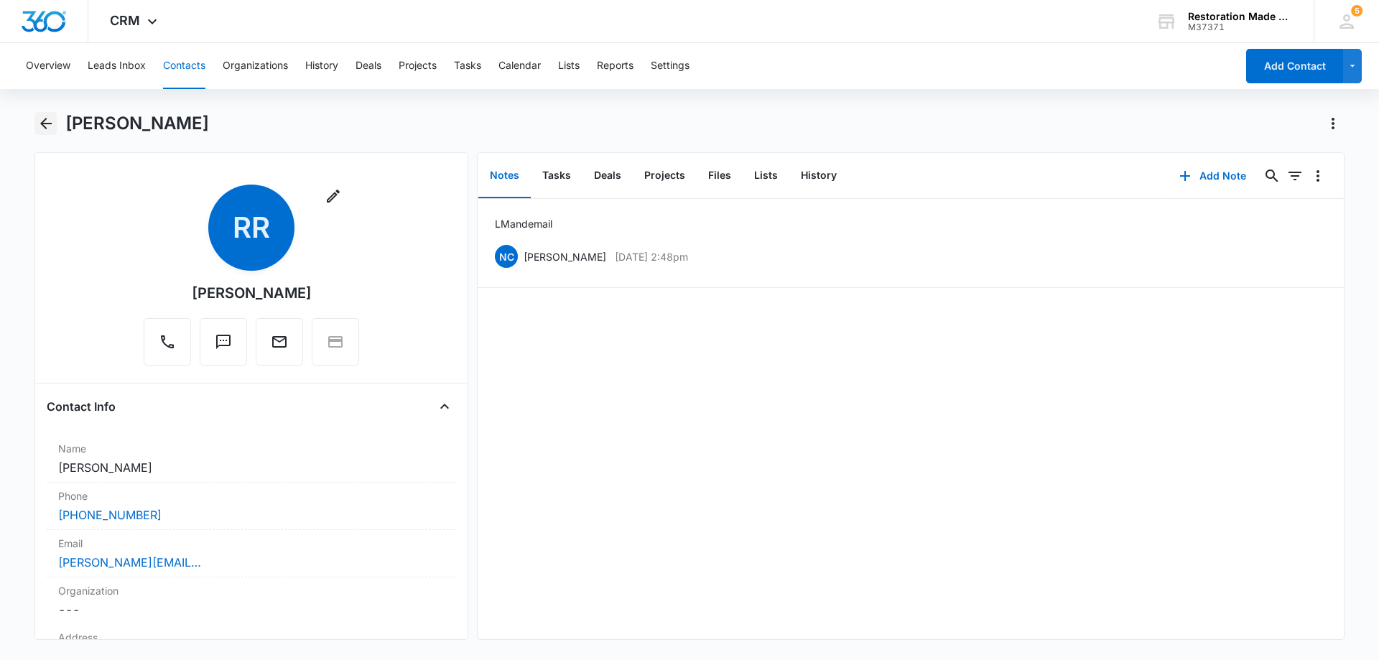
drag, startPoint x: 47, startPoint y: 124, endPoint x: 163, endPoint y: 190, distance: 133.8
click at [47, 124] on icon "Back" at bounding box center [45, 123] width 11 height 11
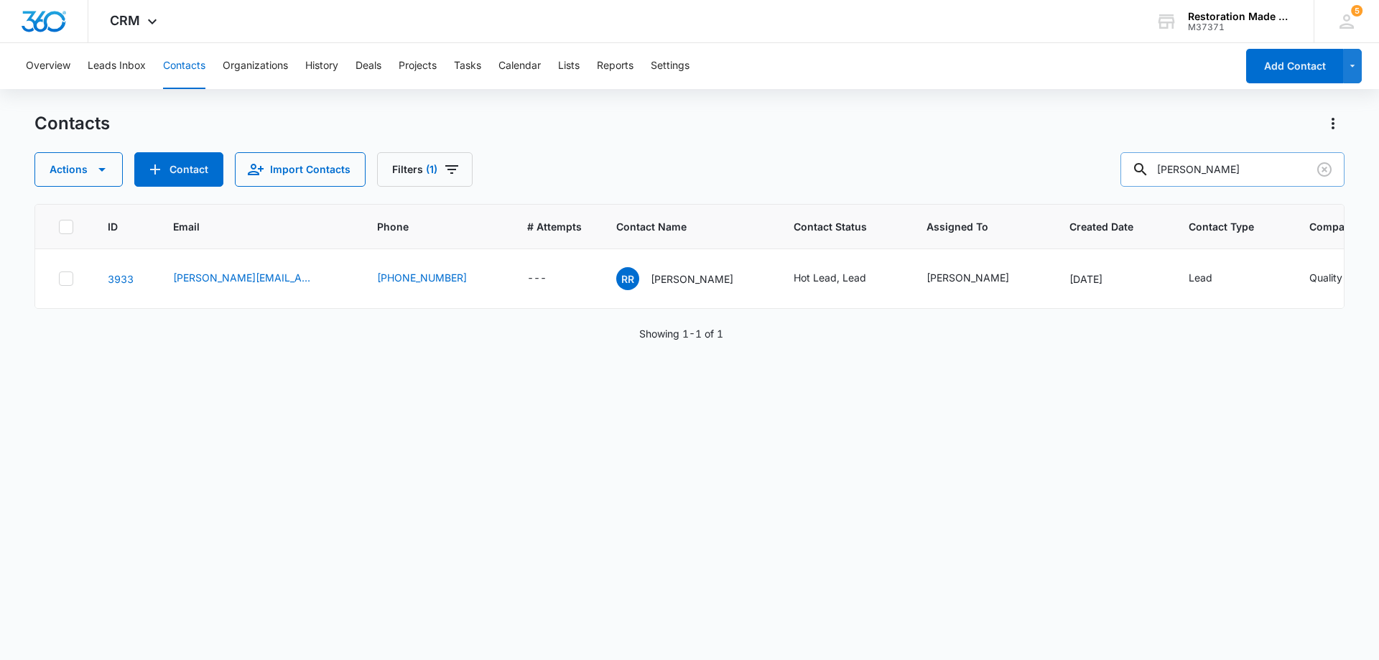
click at [1267, 167] on input "robert richards" at bounding box center [1233, 169] width 224 height 34
type input "r"
type input "[PERSON_NAME]"
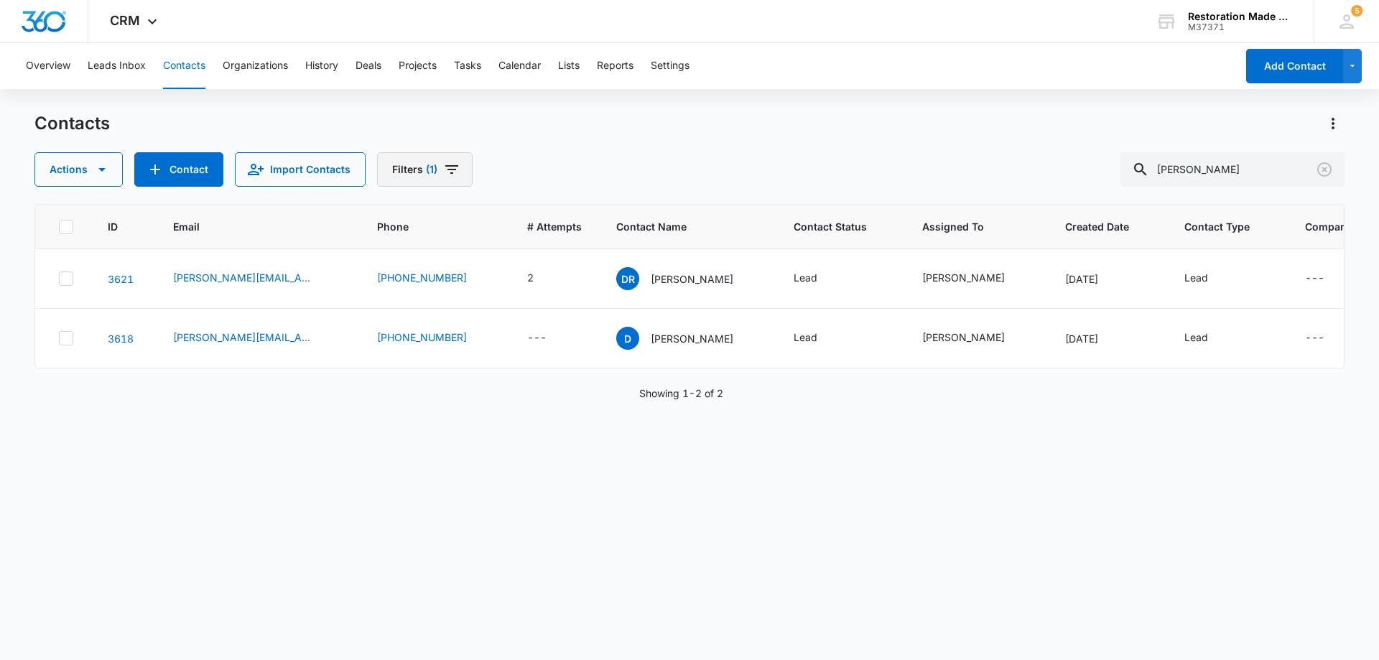
click at [448, 169] on icon "Filters" at bounding box center [451, 169] width 13 height 9
click at [477, 220] on icon "Clear" at bounding box center [476, 222] width 11 height 11
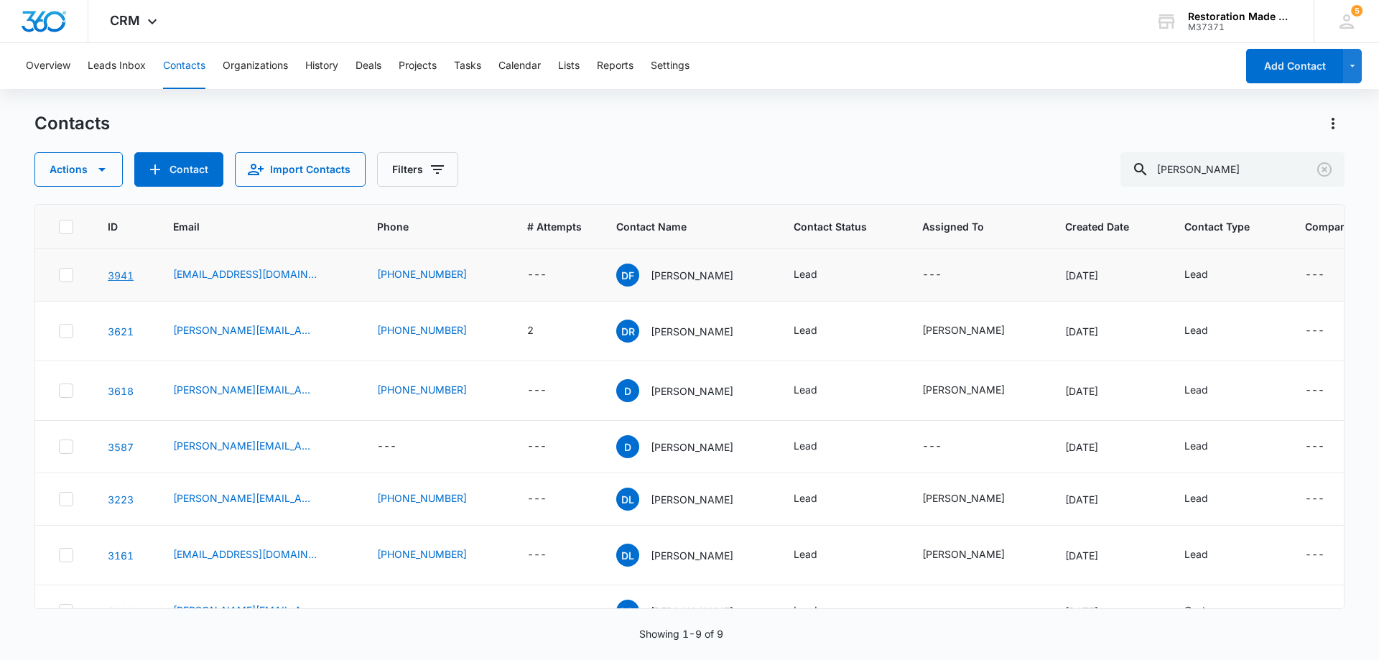
click at [129, 273] on link "3941" at bounding box center [121, 275] width 26 height 12
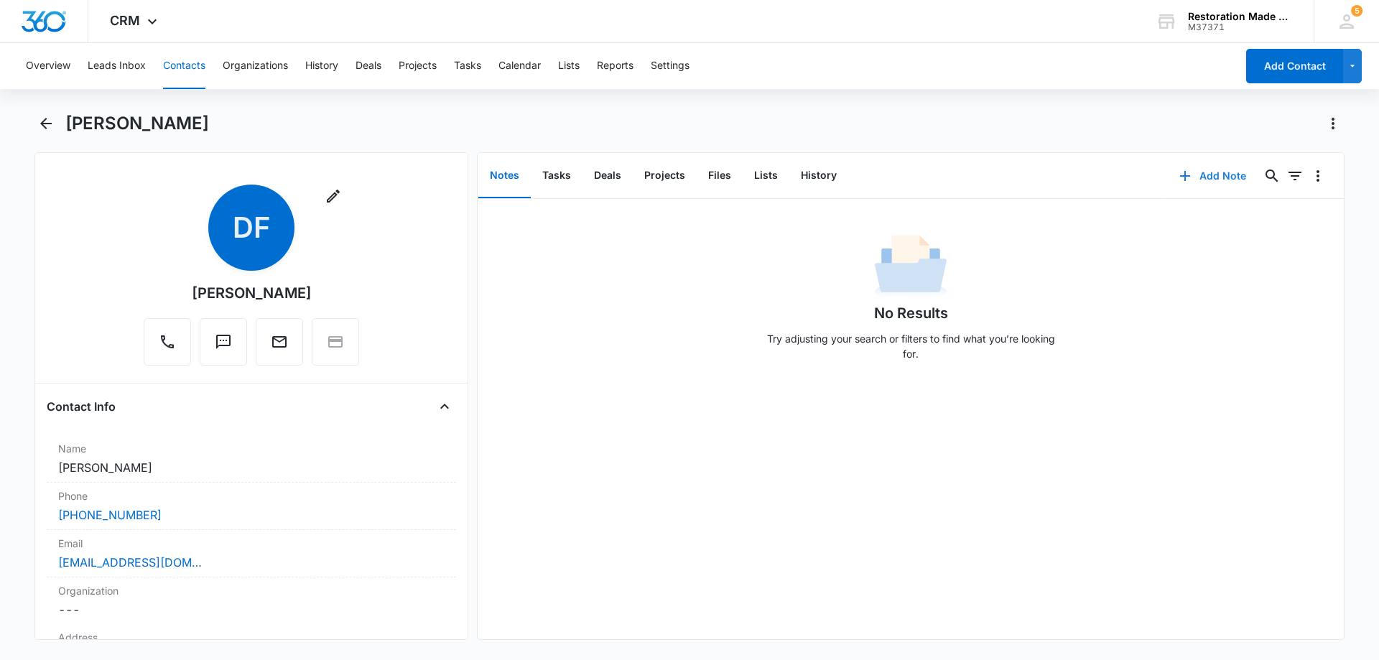
click at [1222, 174] on button "Add Note" at bounding box center [1213, 176] width 96 height 34
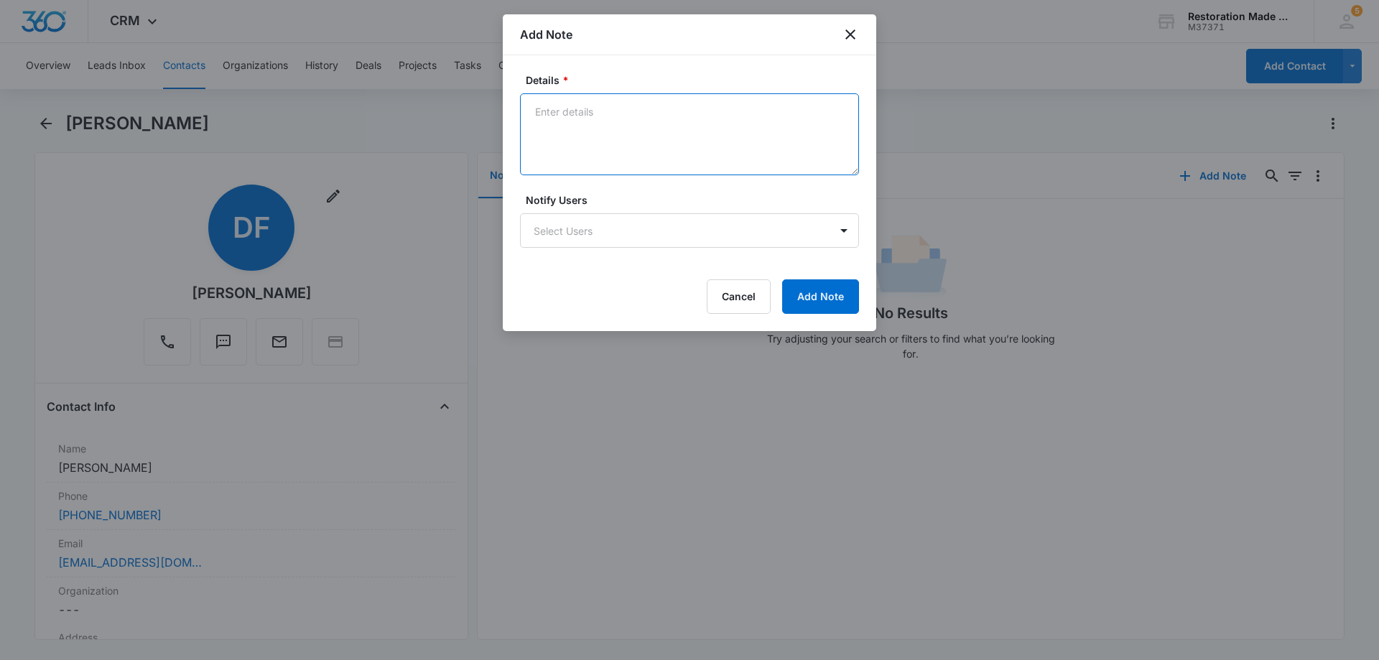
click at [634, 138] on textarea "Details *" at bounding box center [689, 134] width 339 height 82
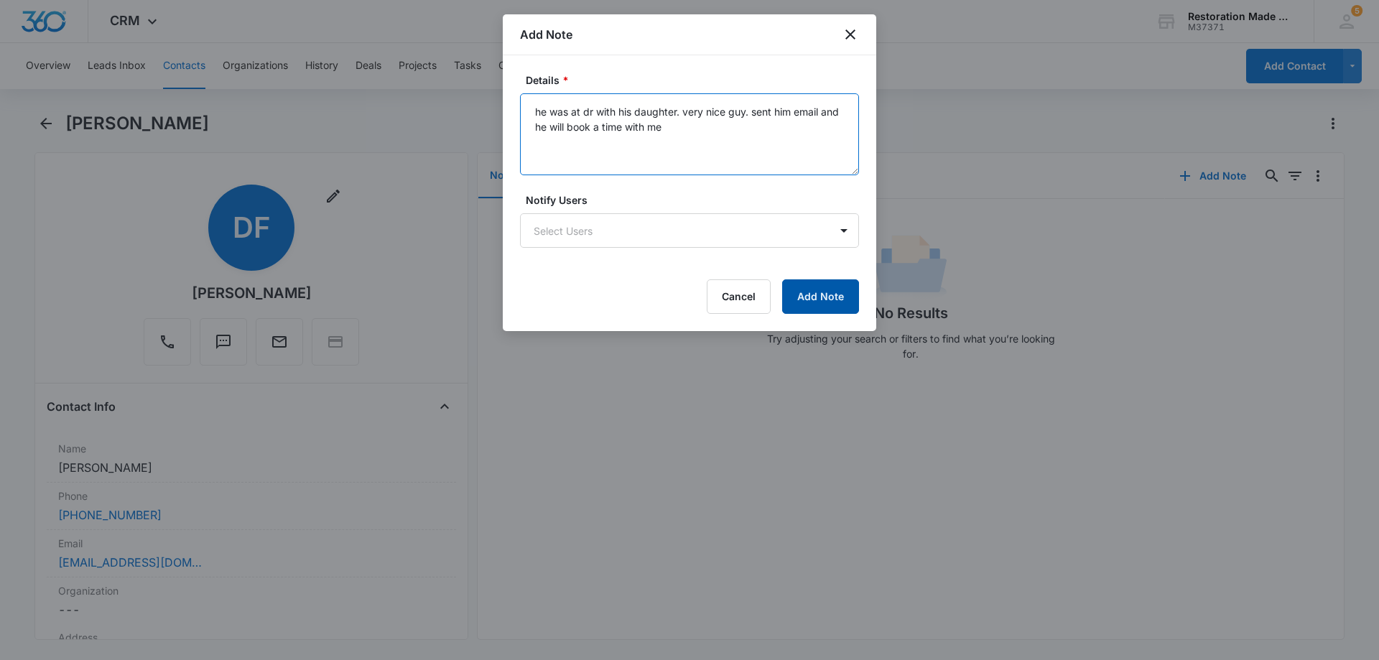
type textarea "he was at dr with his daughter. very nice guy. sent him email and he will book …"
click at [808, 296] on button "Add Note" at bounding box center [820, 296] width 77 height 34
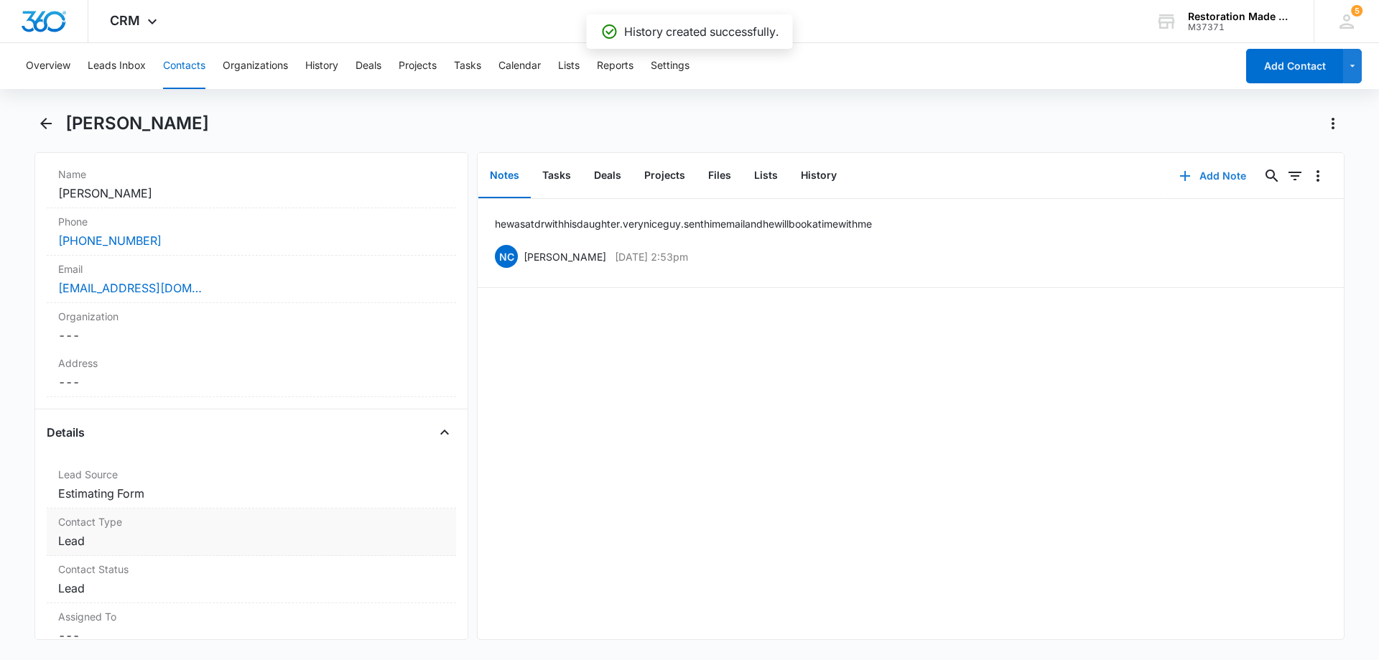
scroll to position [287, 0]
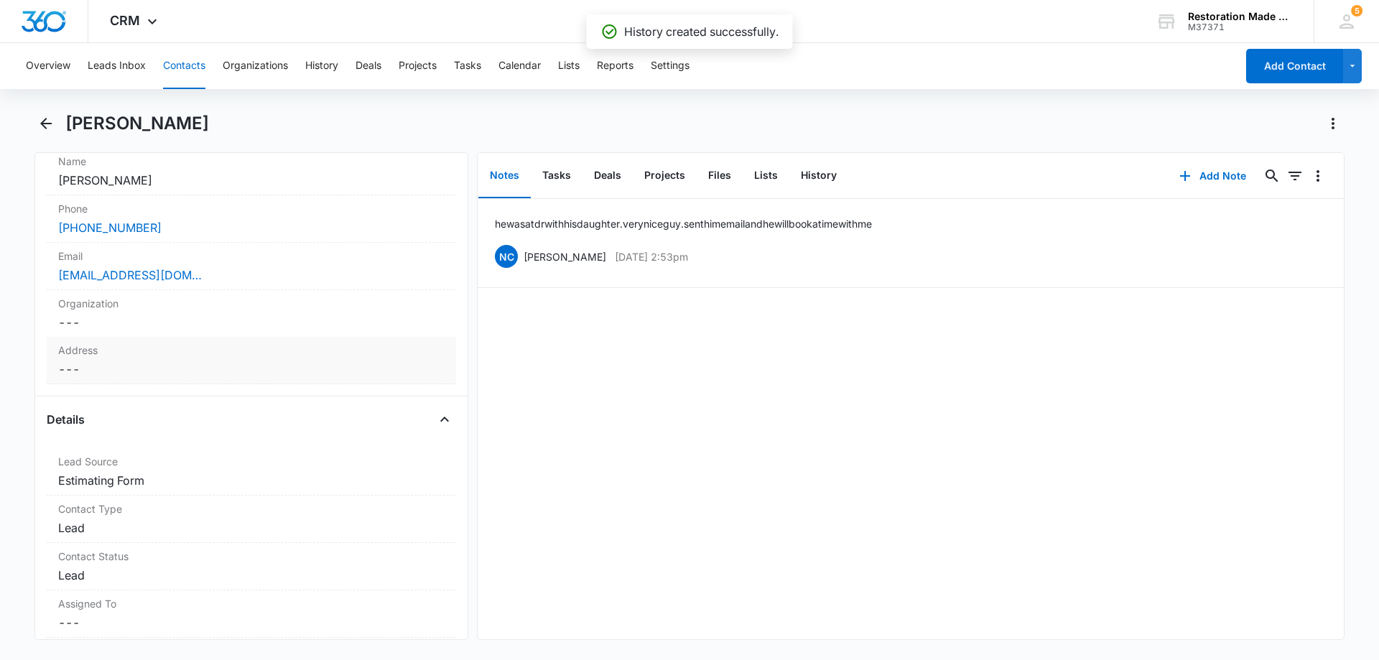
click at [152, 370] on dd "Cancel Save Changes ---" at bounding box center [251, 369] width 387 height 17
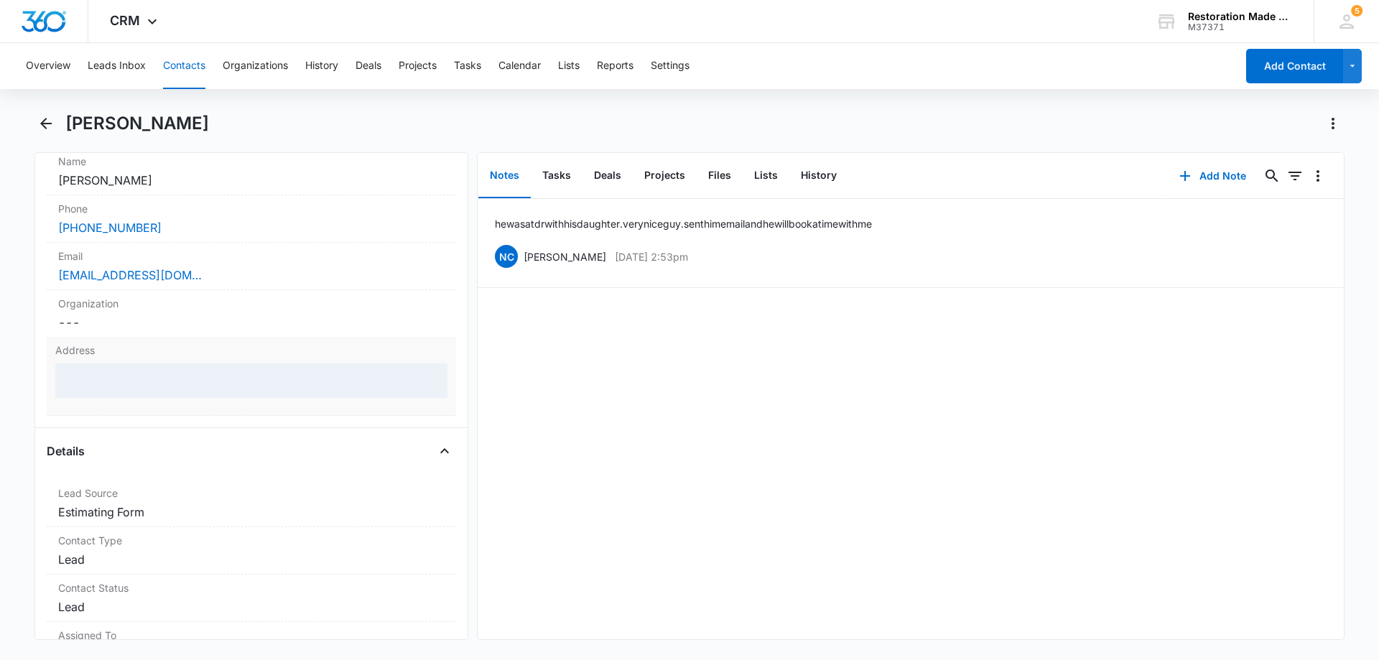
click at [137, 384] on div at bounding box center [251, 381] width 392 height 34
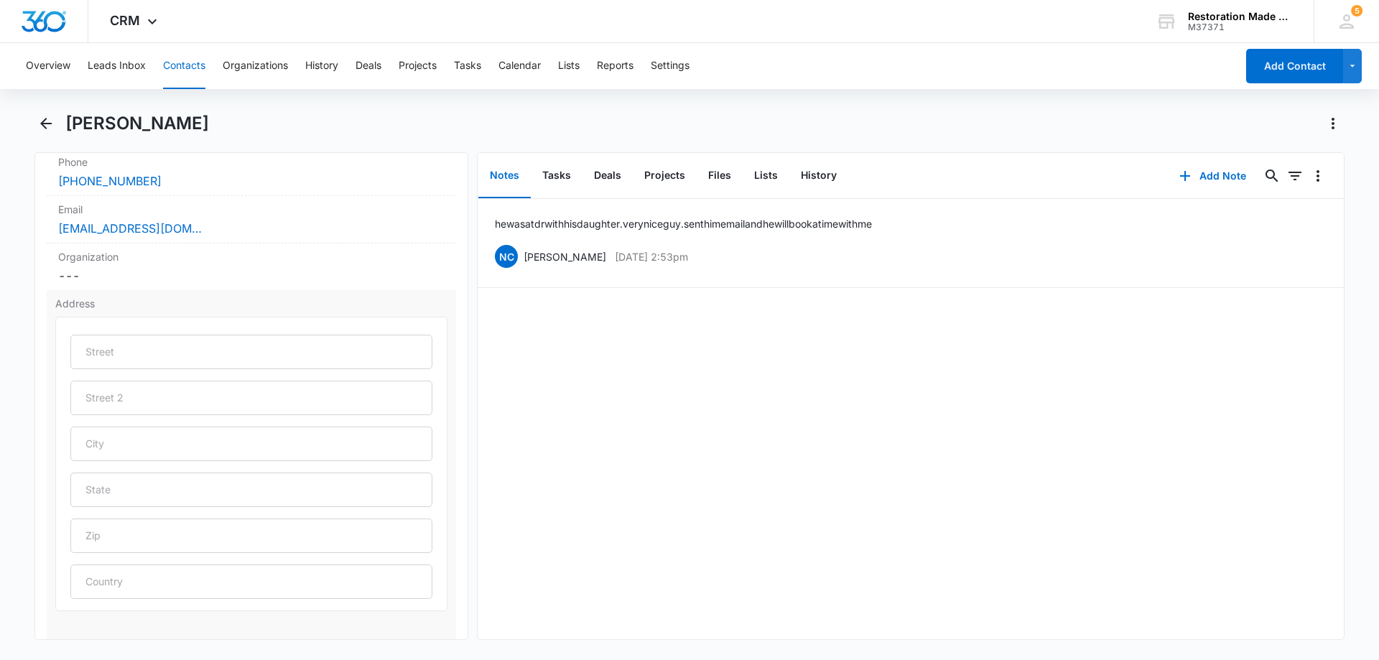
scroll to position [359, 0]
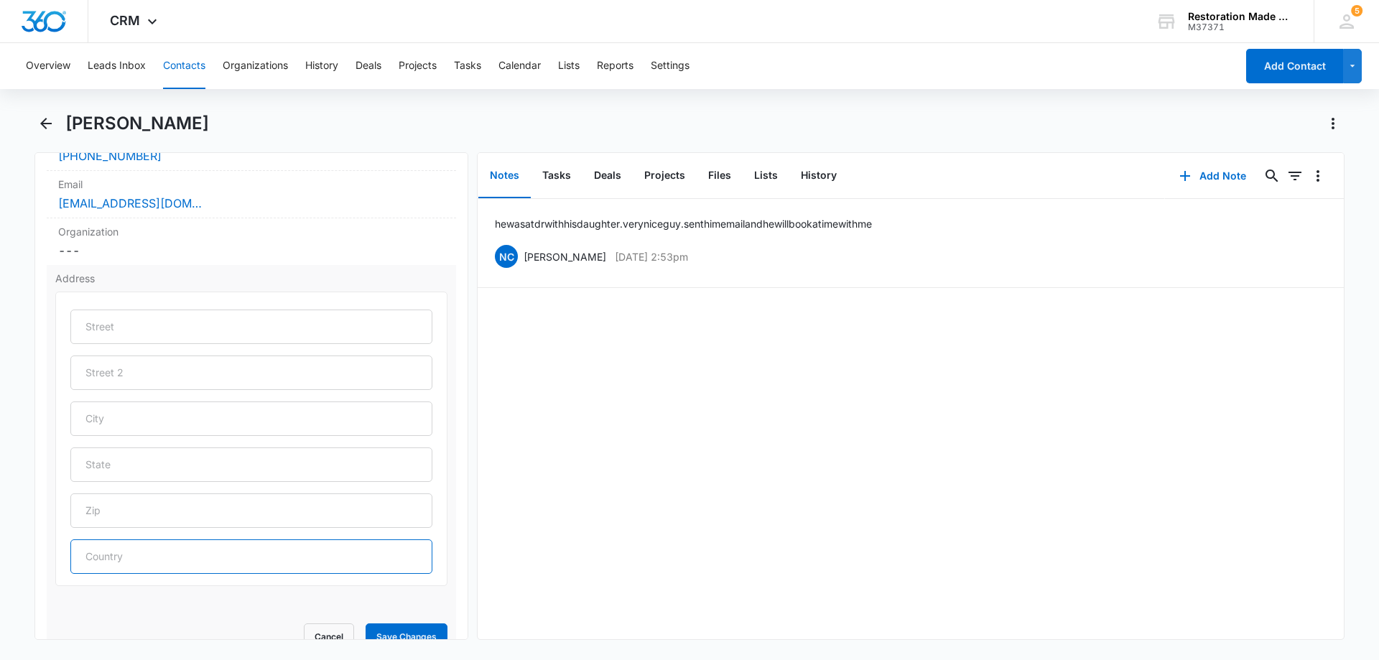
click at [187, 560] on input "text" at bounding box center [251, 557] width 362 height 34
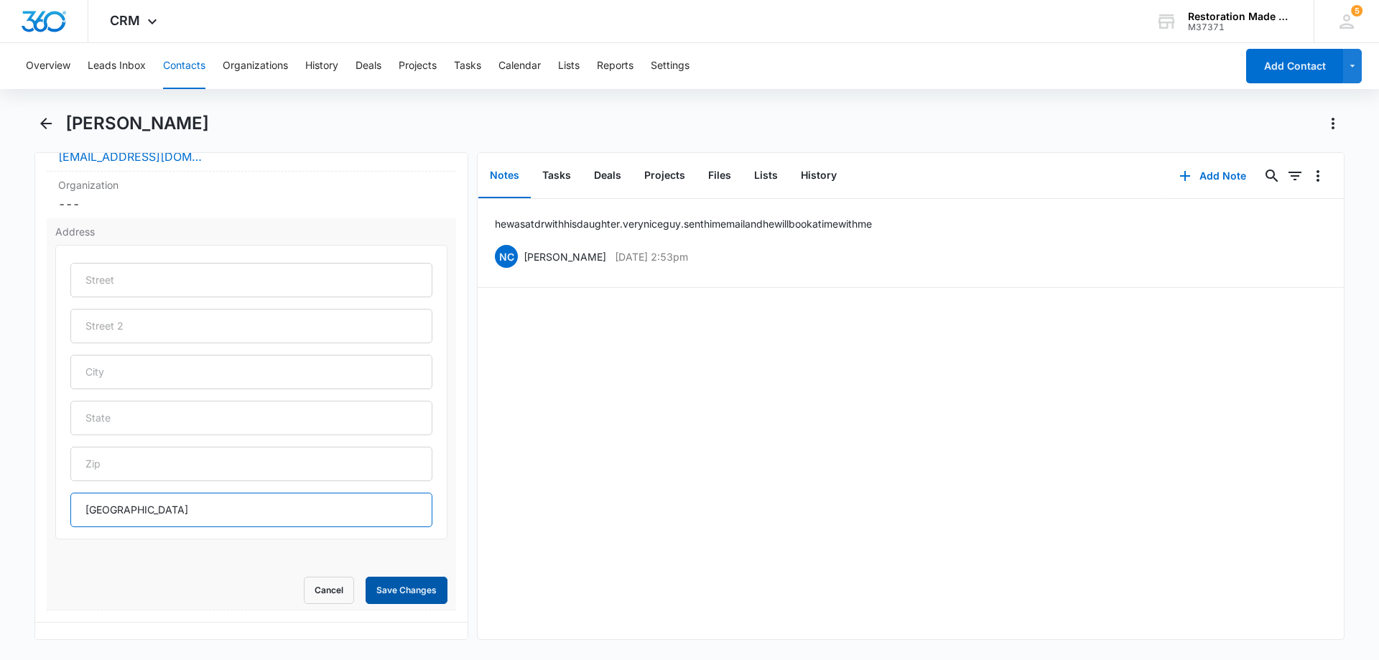
scroll to position [431, 0]
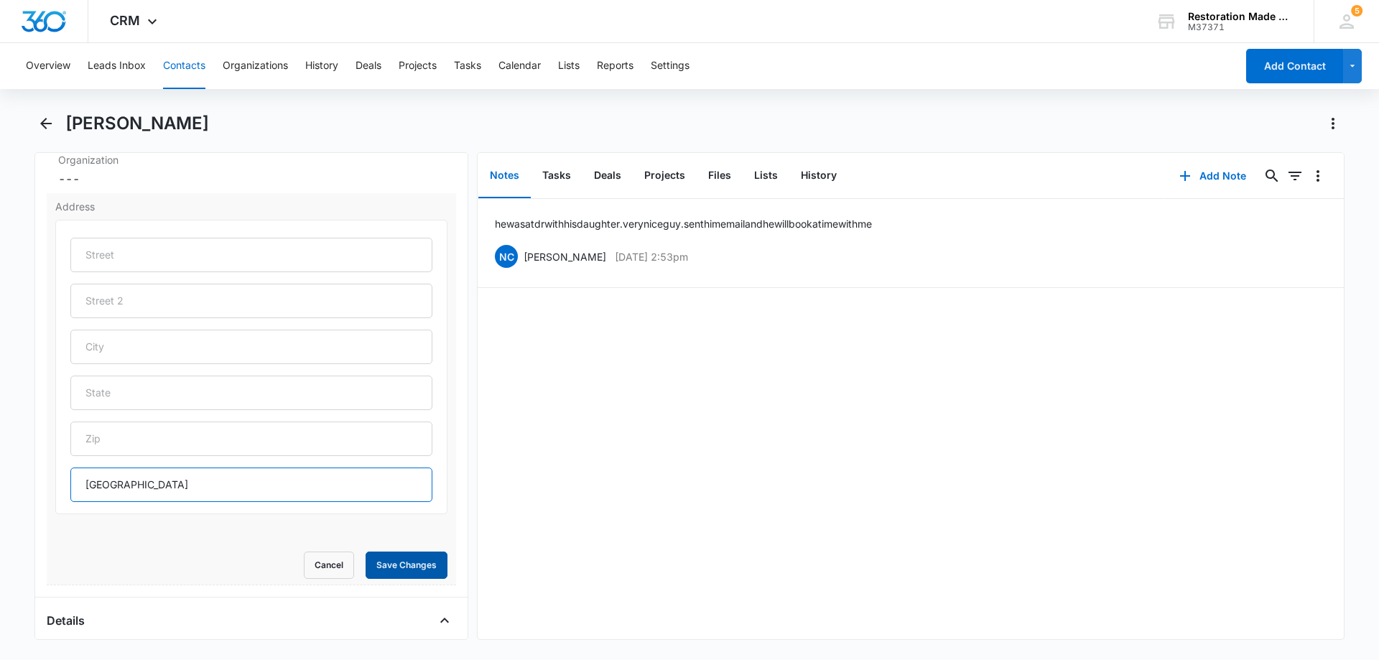
type input "[GEOGRAPHIC_DATA]"
click at [397, 558] on button "Save Changes" at bounding box center [407, 565] width 82 height 27
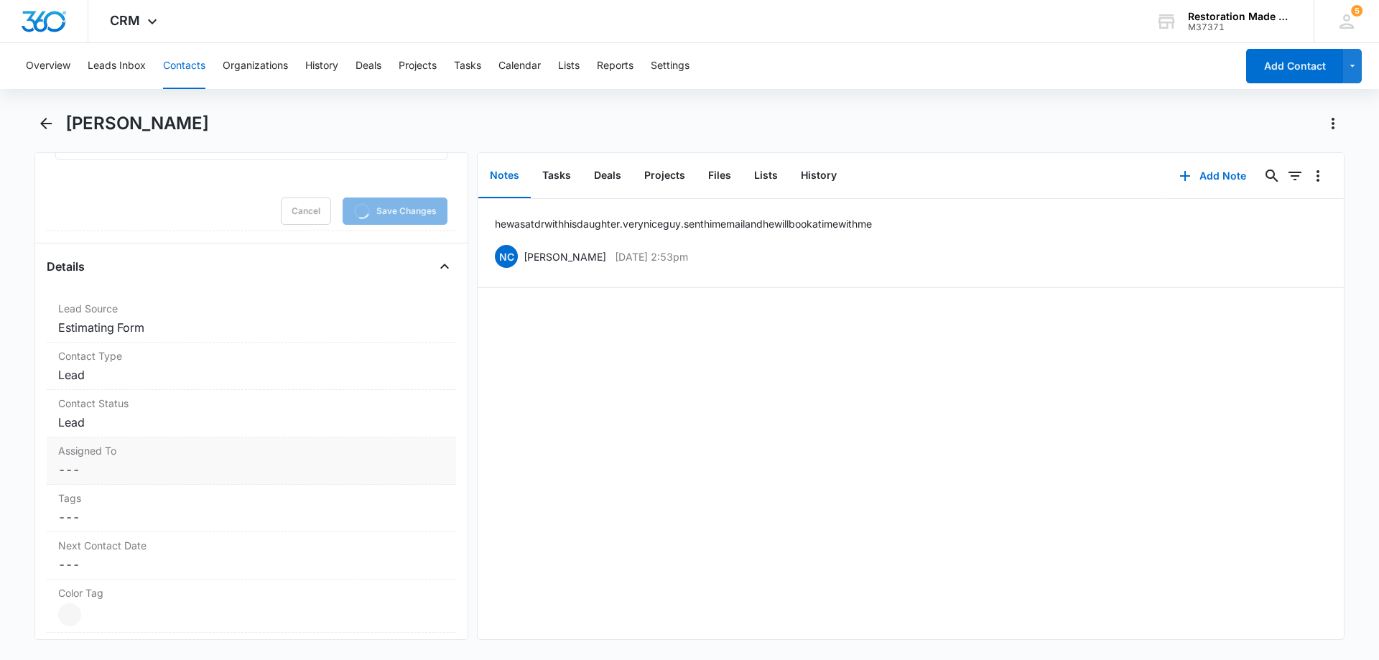
scroll to position [790, 0]
click at [212, 420] on dd "Cancel Save Changes Lead" at bounding box center [251, 417] width 387 height 17
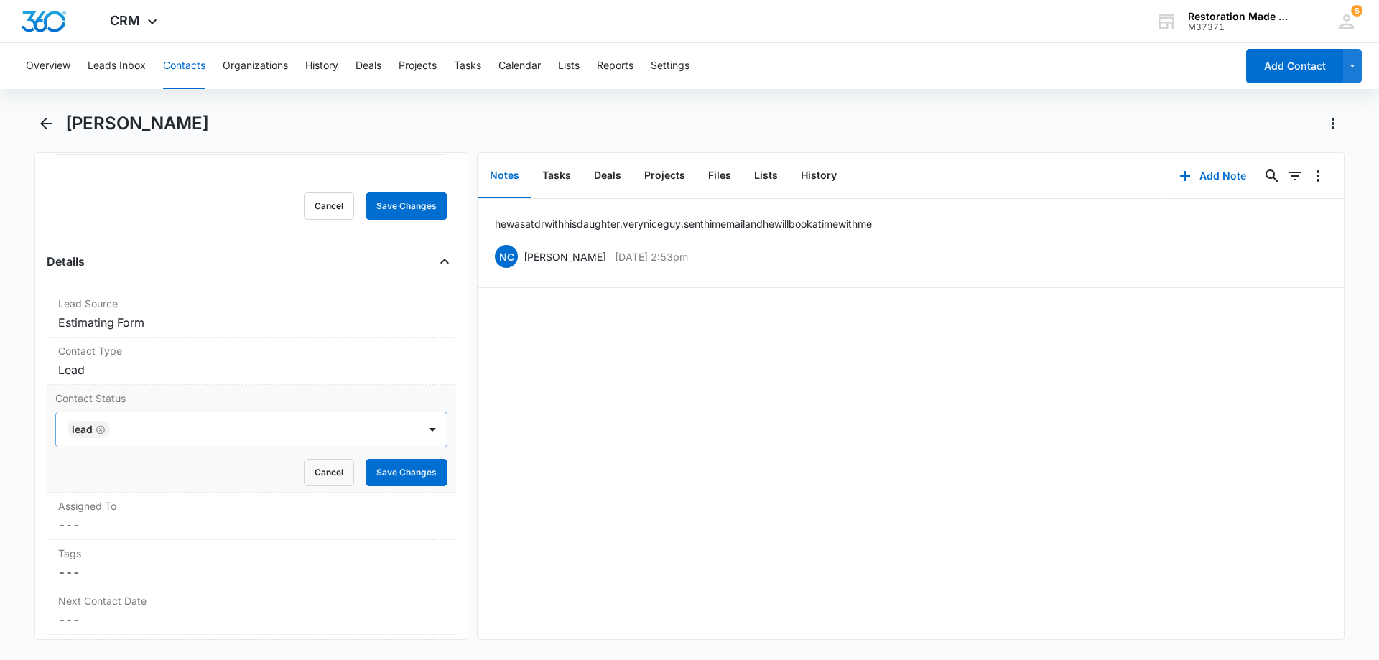
click at [211, 427] on div at bounding box center [256, 430] width 285 height 20
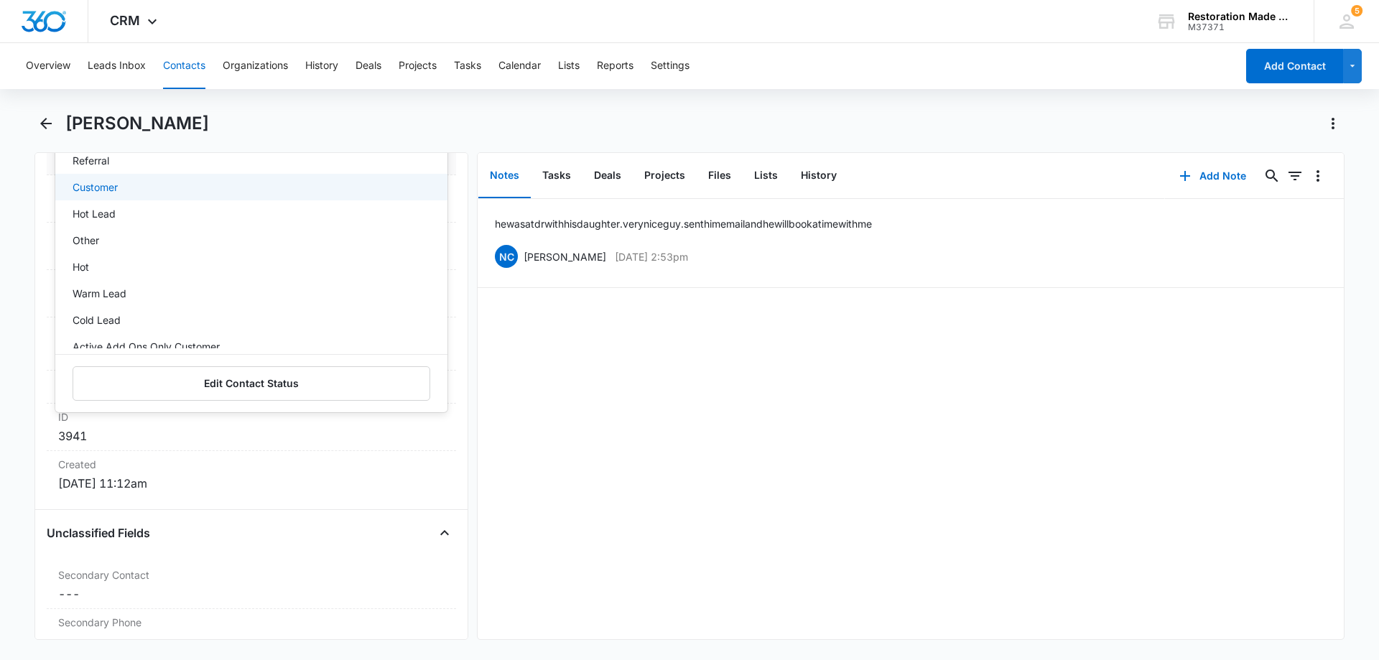
scroll to position [144, 0]
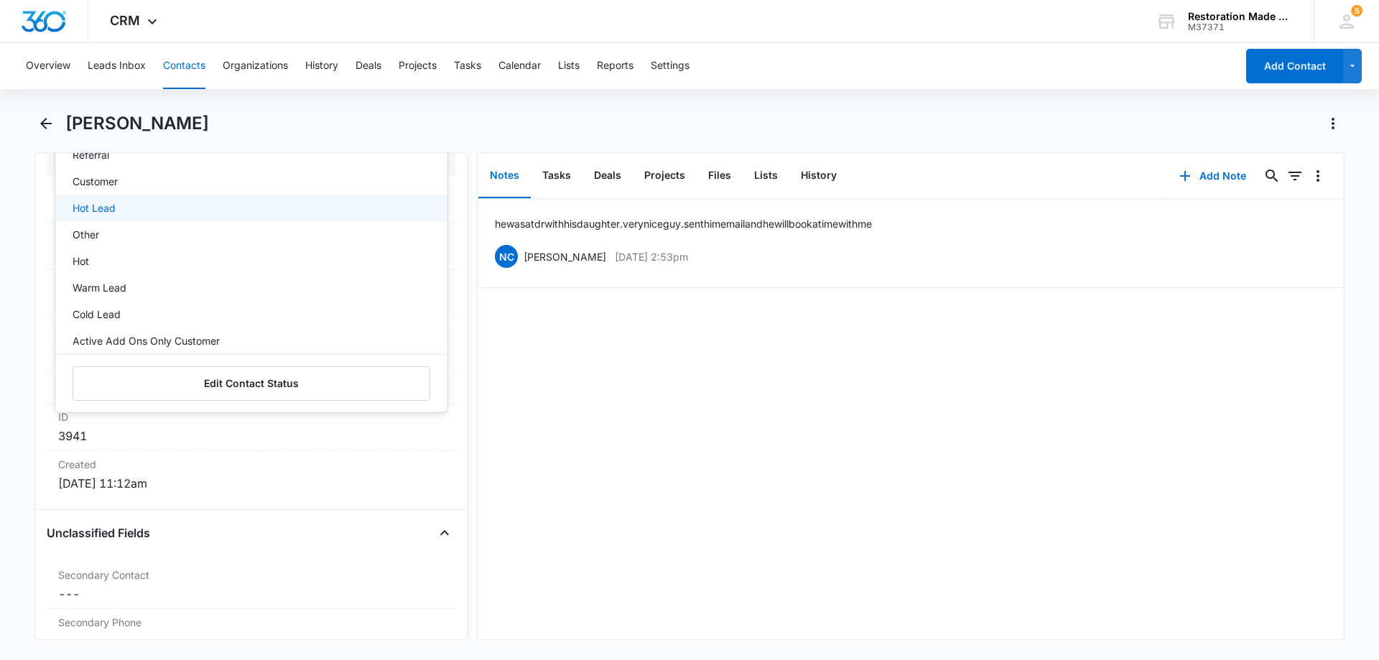
click at [106, 205] on p "Hot Lead" at bounding box center [94, 207] width 43 height 15
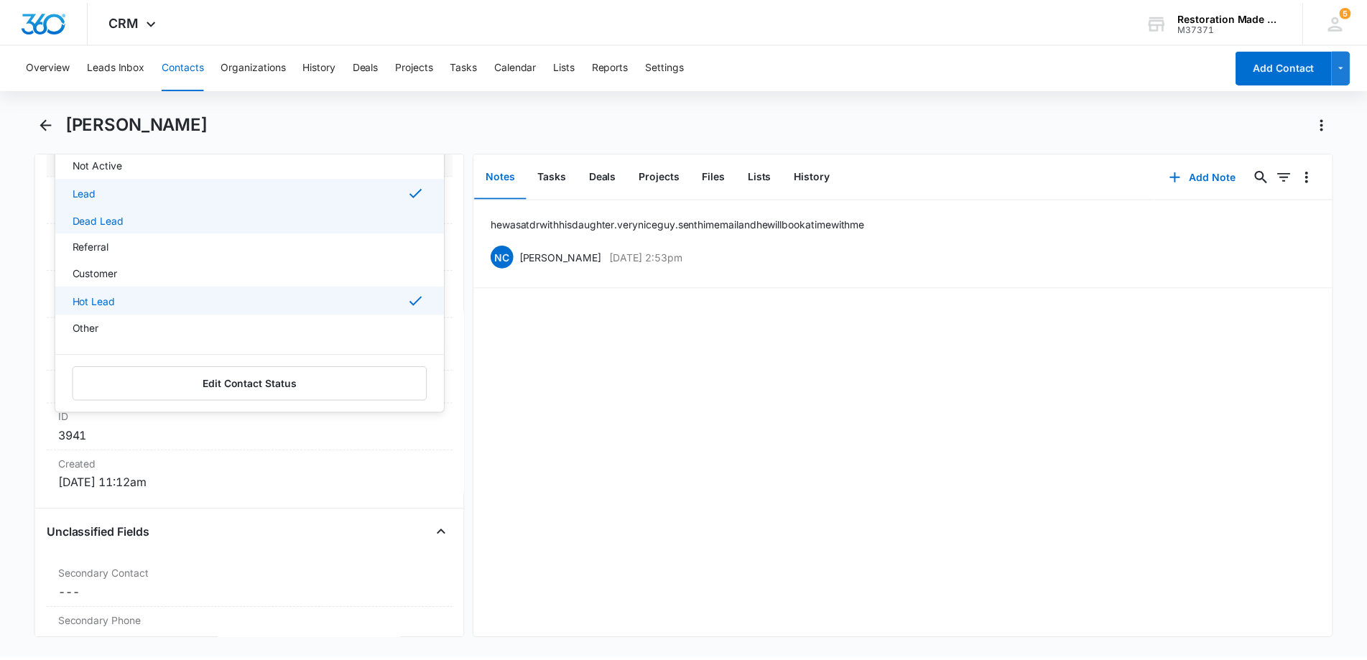
scroll to position [0, 0]
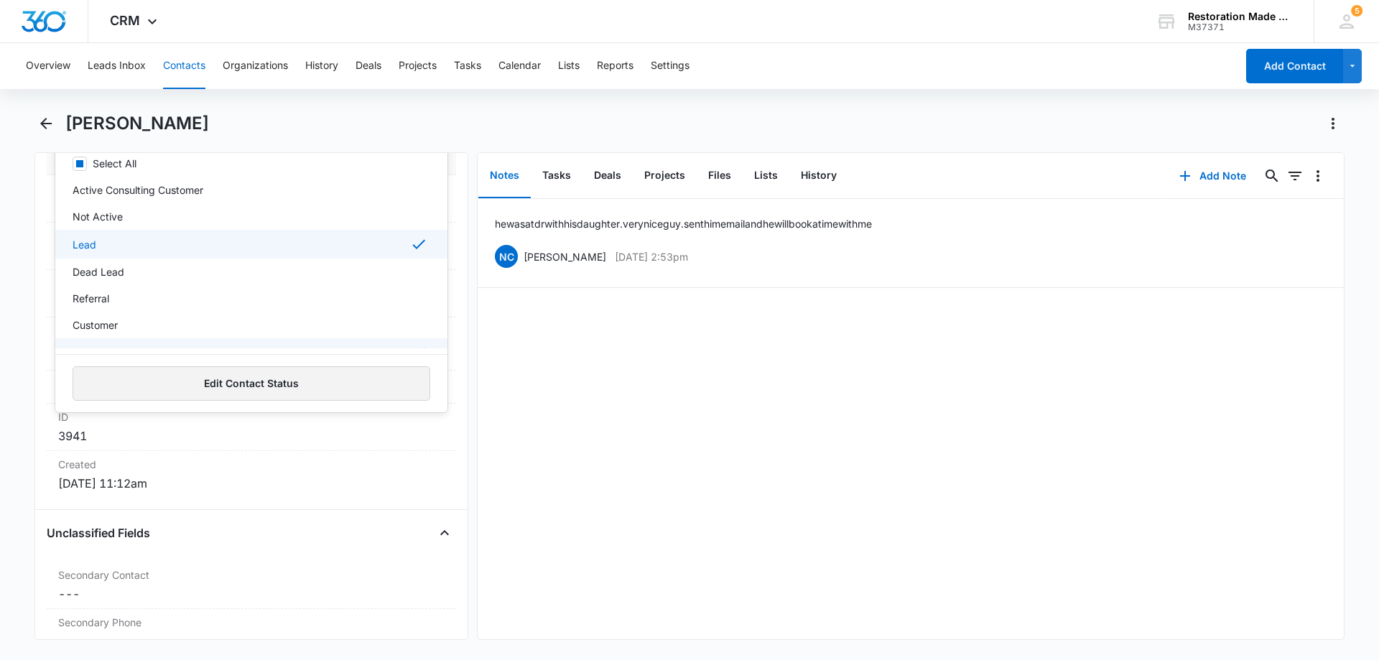
click at [320, 381] on button "Edit Contact Status" at bounding box center [252, 383] width 358 height 34
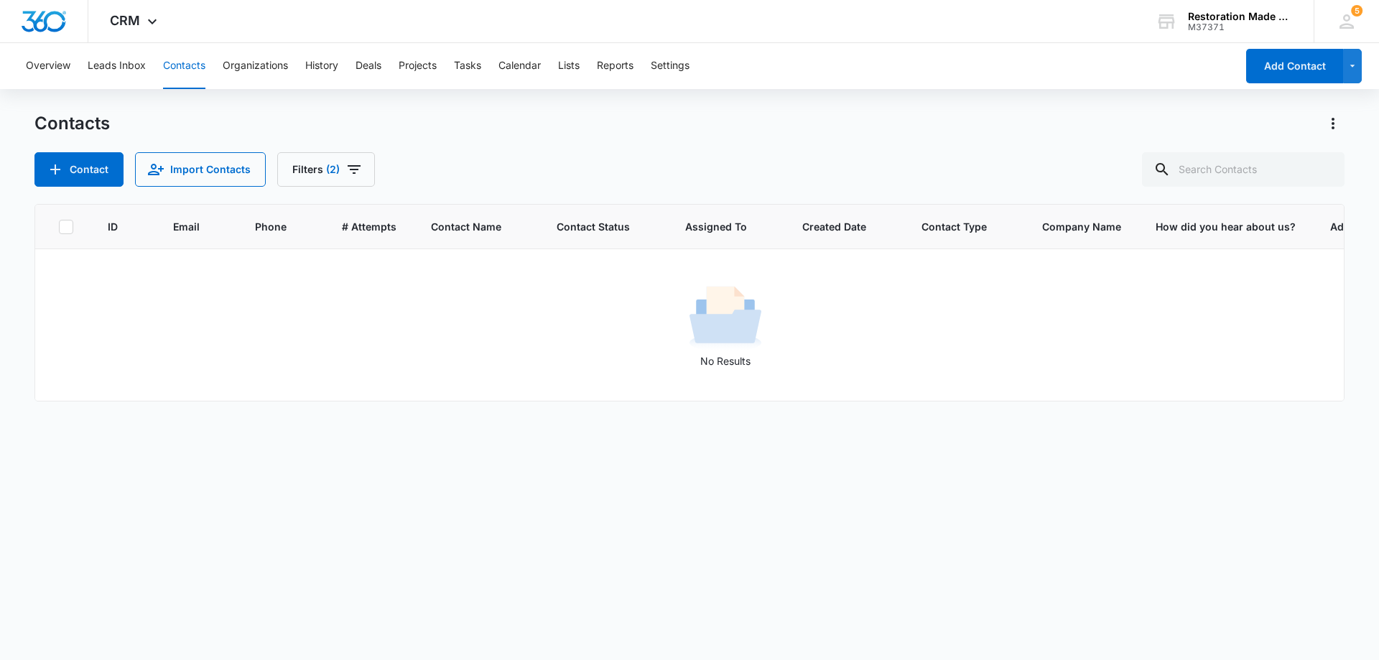
click at [438, 137] on div "Contacts Contact Import Contacts Filters (2)" at bounding box center [689, 149] width 1310 height 75
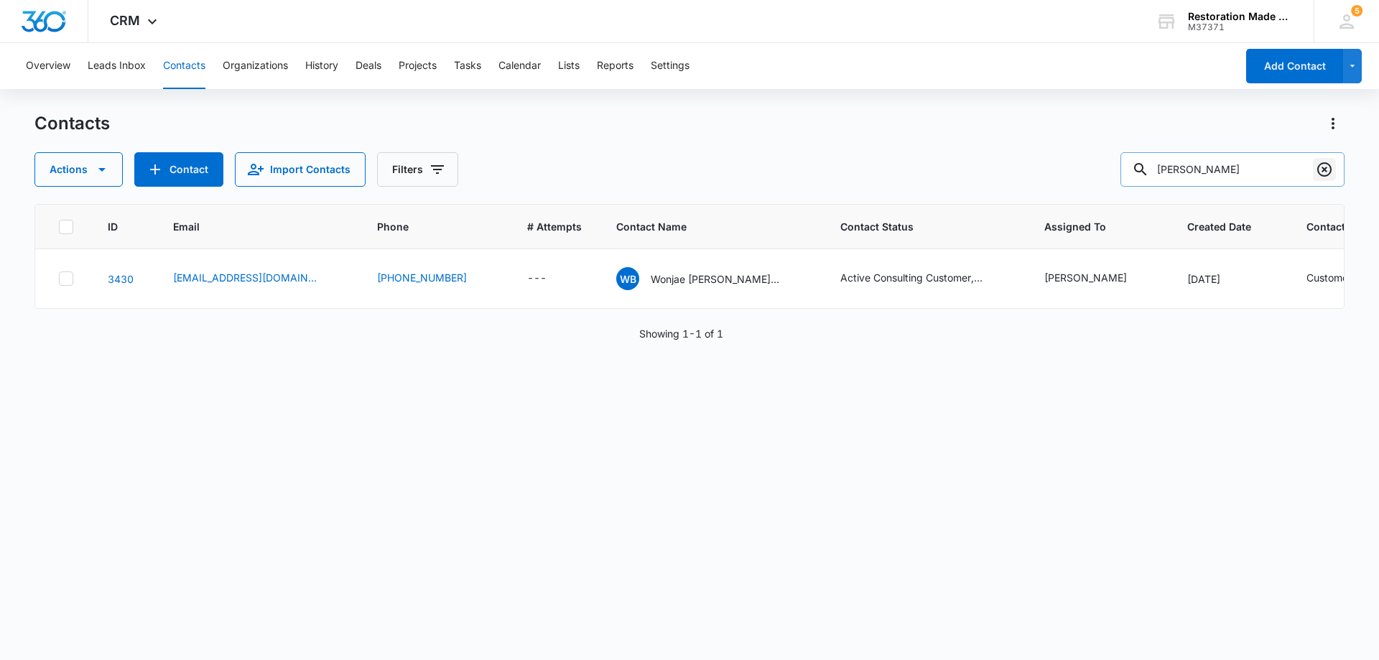
click at [1318, 175] on icon "Clear" at bounding box center [1324, 169] width 17 height 17
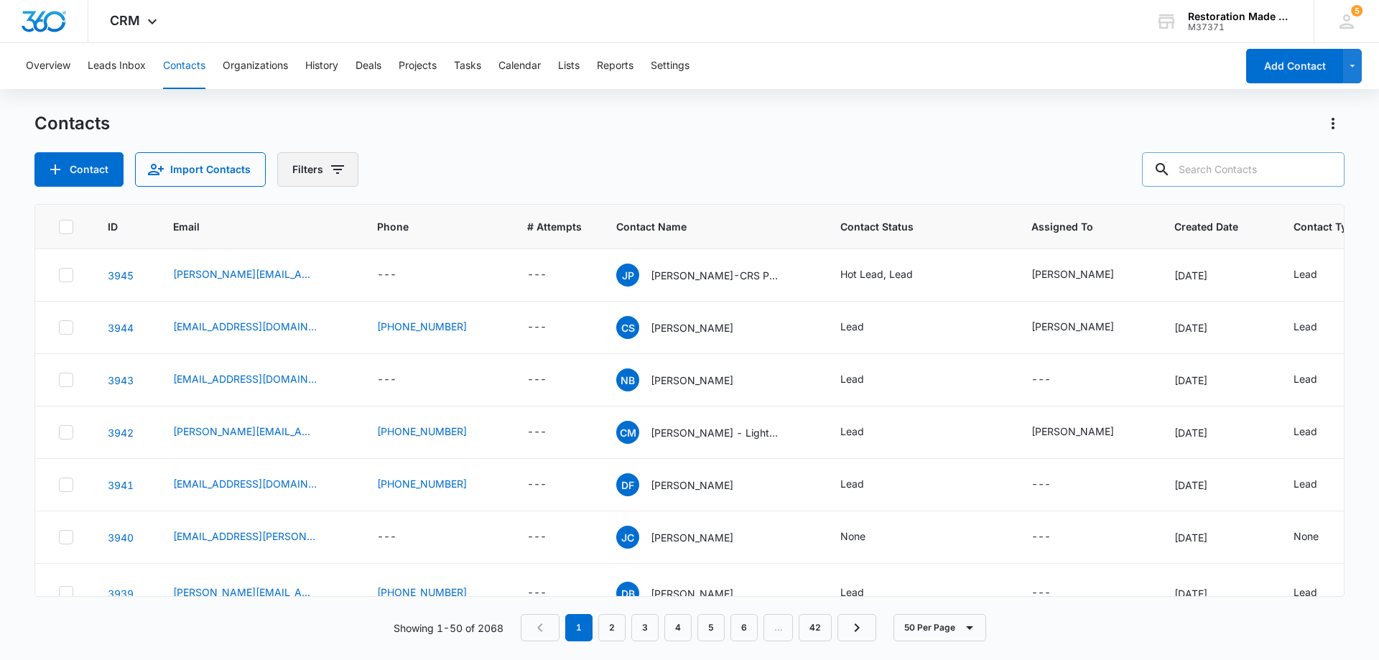
click at [340, 169] on icon "Filters" at bounding box center [337, 169] width 17 height 17
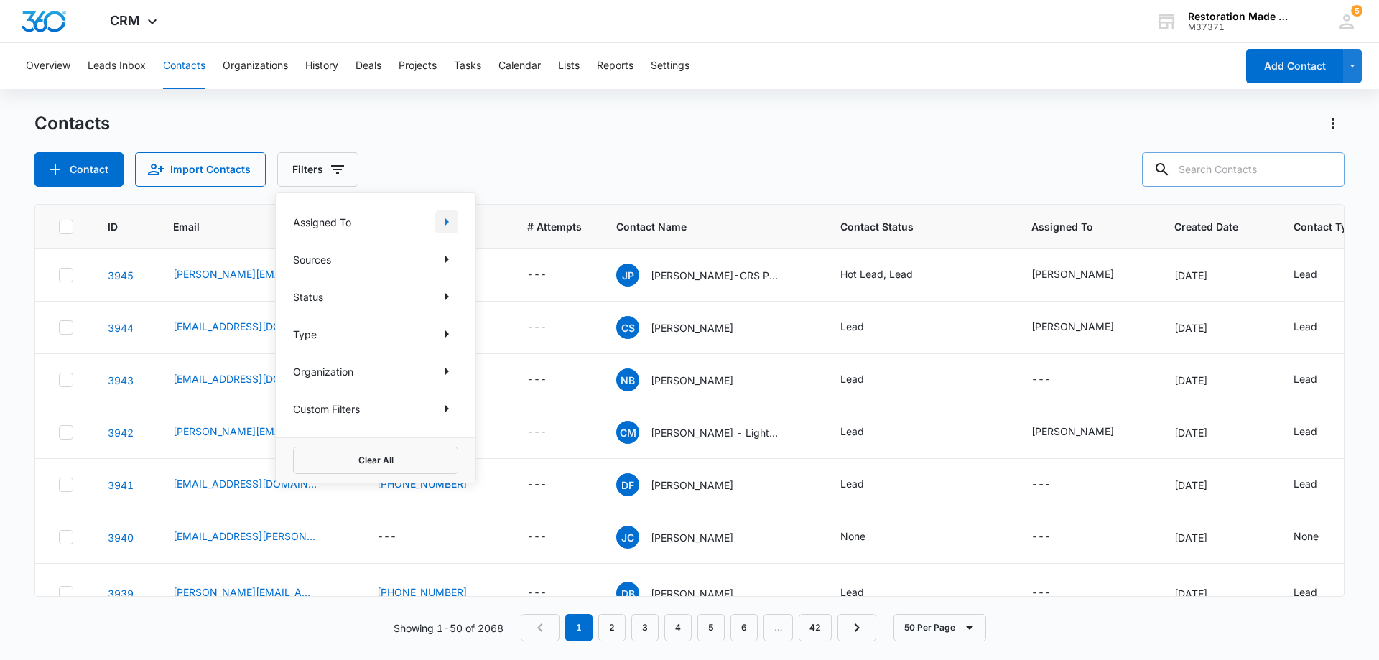
click at [447, 222] on icon "Show Assigned To filters" at bounding box center [447, 221] width 4 height 7
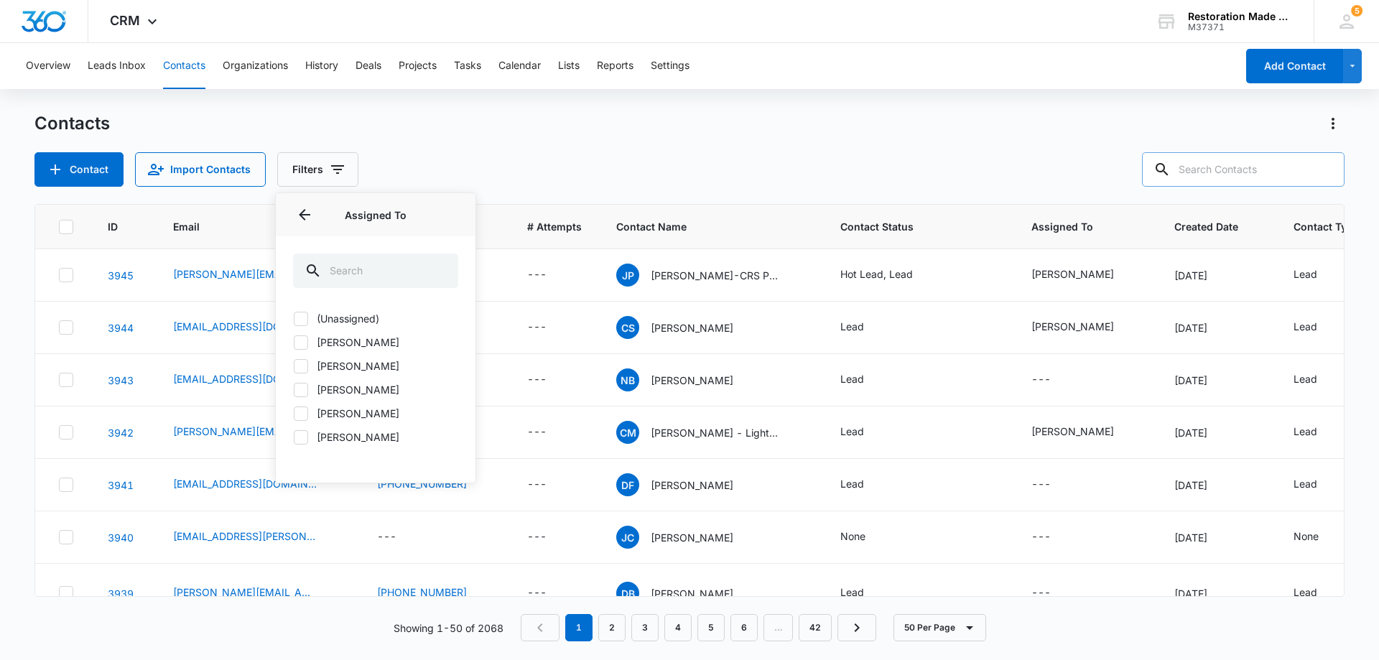
click at [302, 364] on icon at bounding box center [301, 366] width 13 height 13
click at [294, 366] on input "[PERSON_NAME]" at bounding box center [293, 366] width 1 height 1
checkbox input "true"
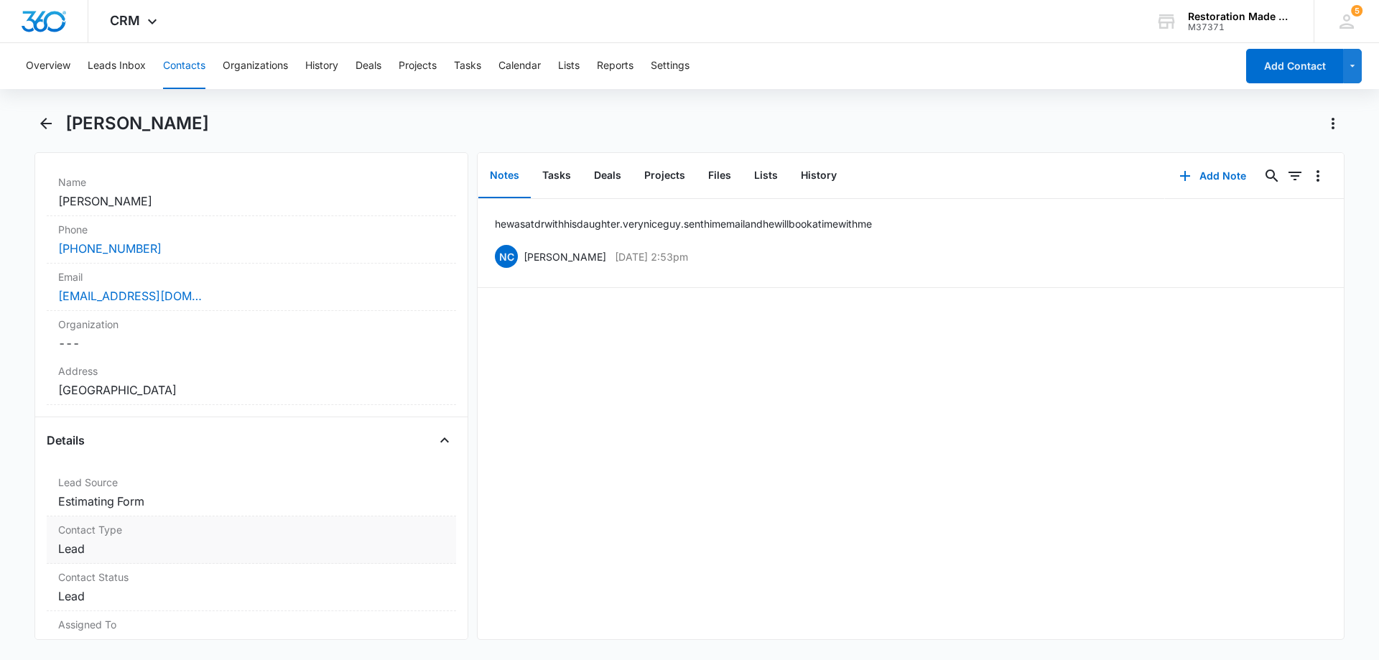
scroll to position [359, 0]
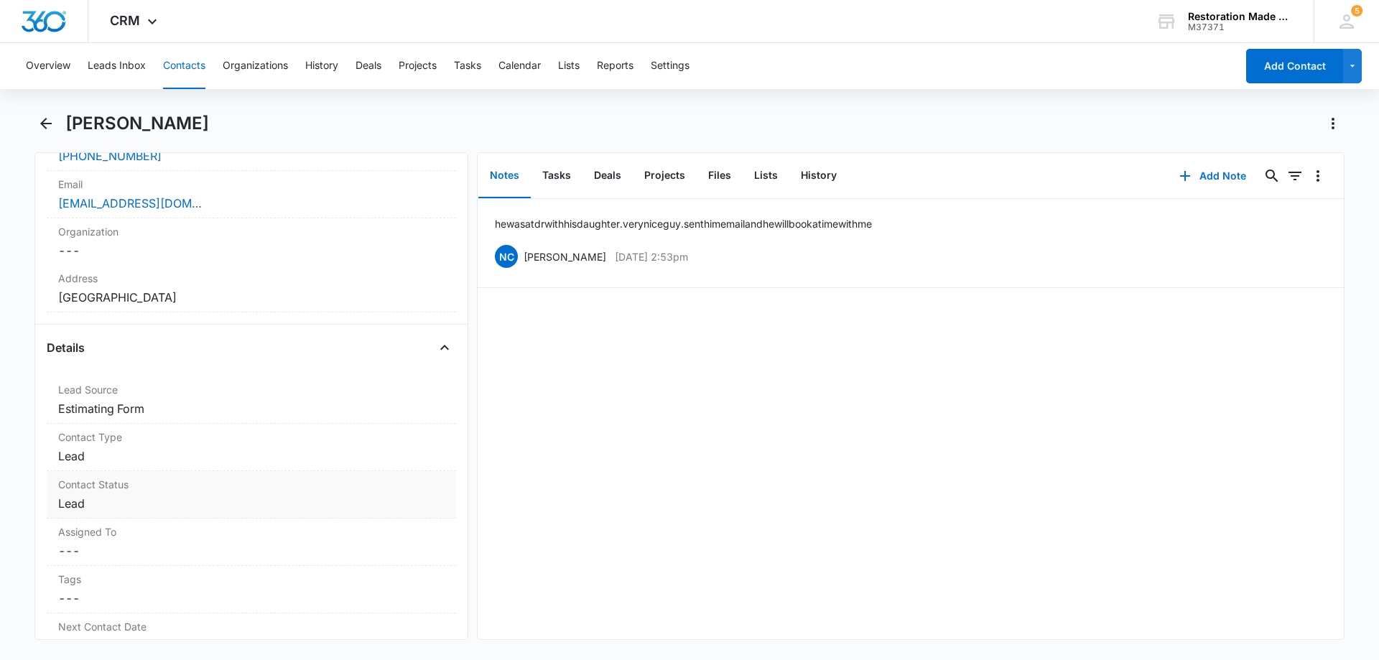
click at [190, 510] on dd "Cancel Save Changes Lead" at bounding box center [251, 503] width 387 height 17
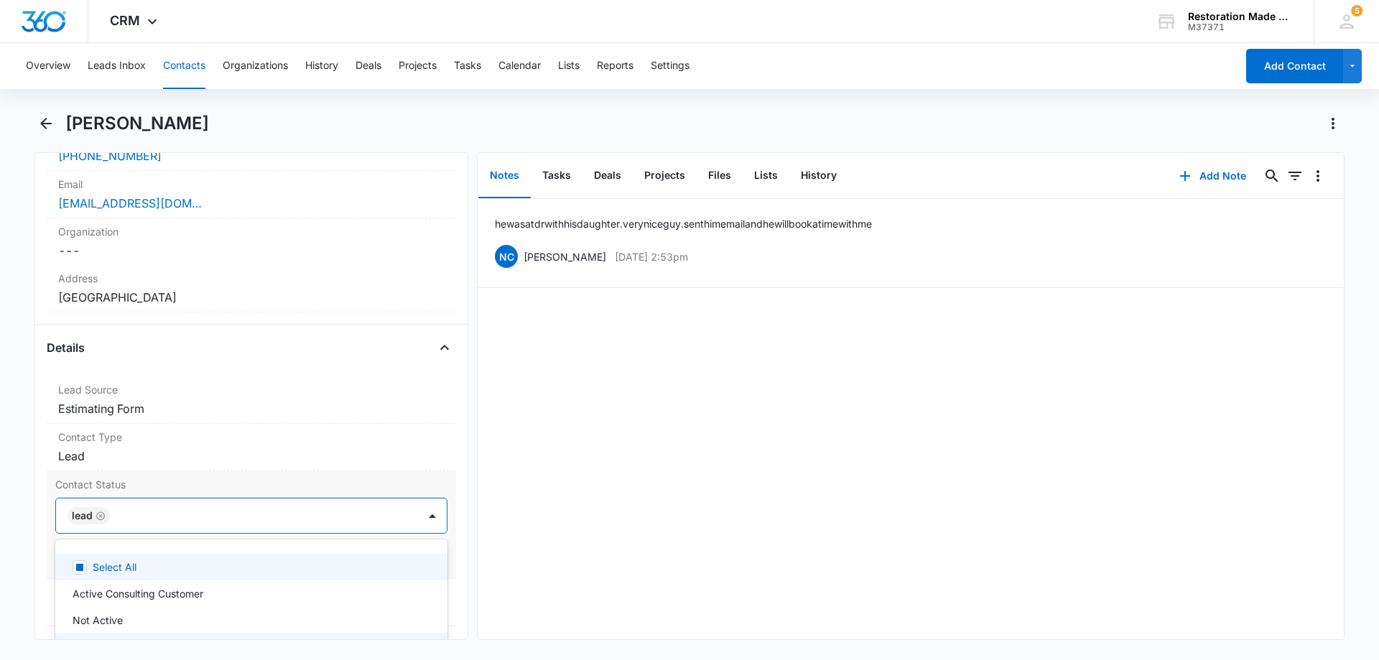
click at [275, 517] on div at bounding box center [256, 516] width 285 height 20
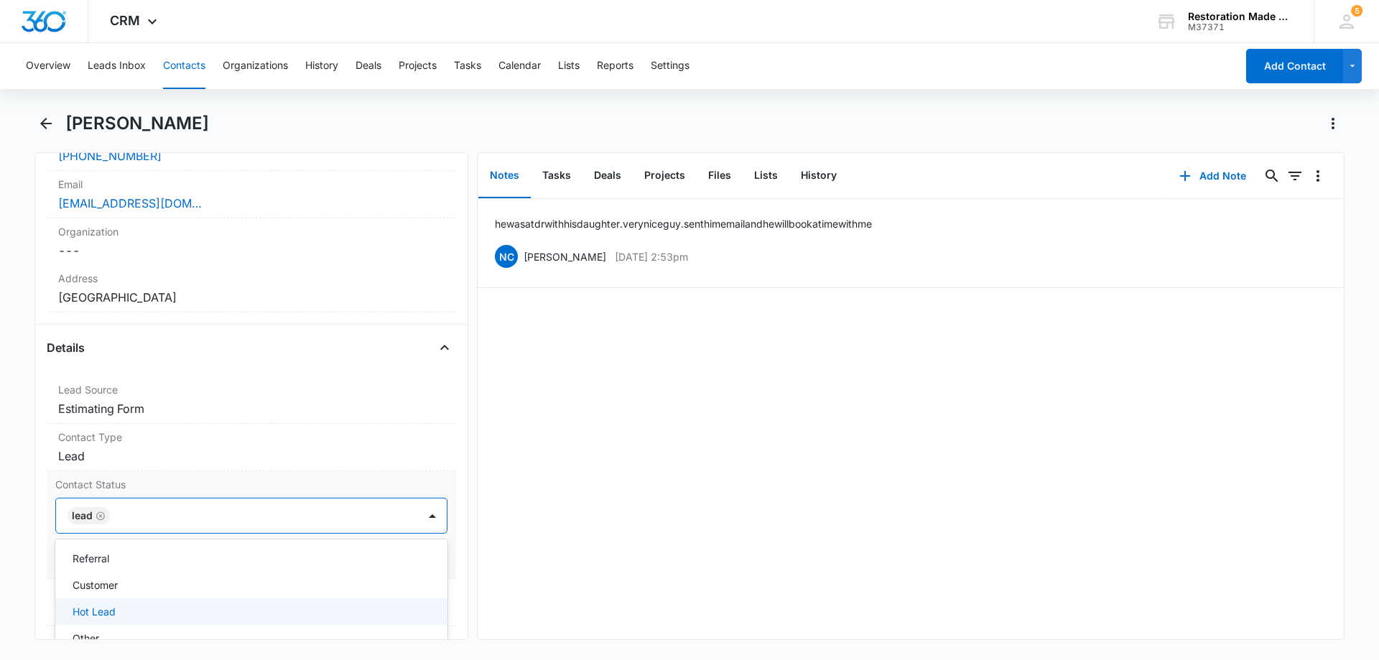
click at [111, 611] on p "Hot Lead" at bounding box center [94, 611] width 43 height 15
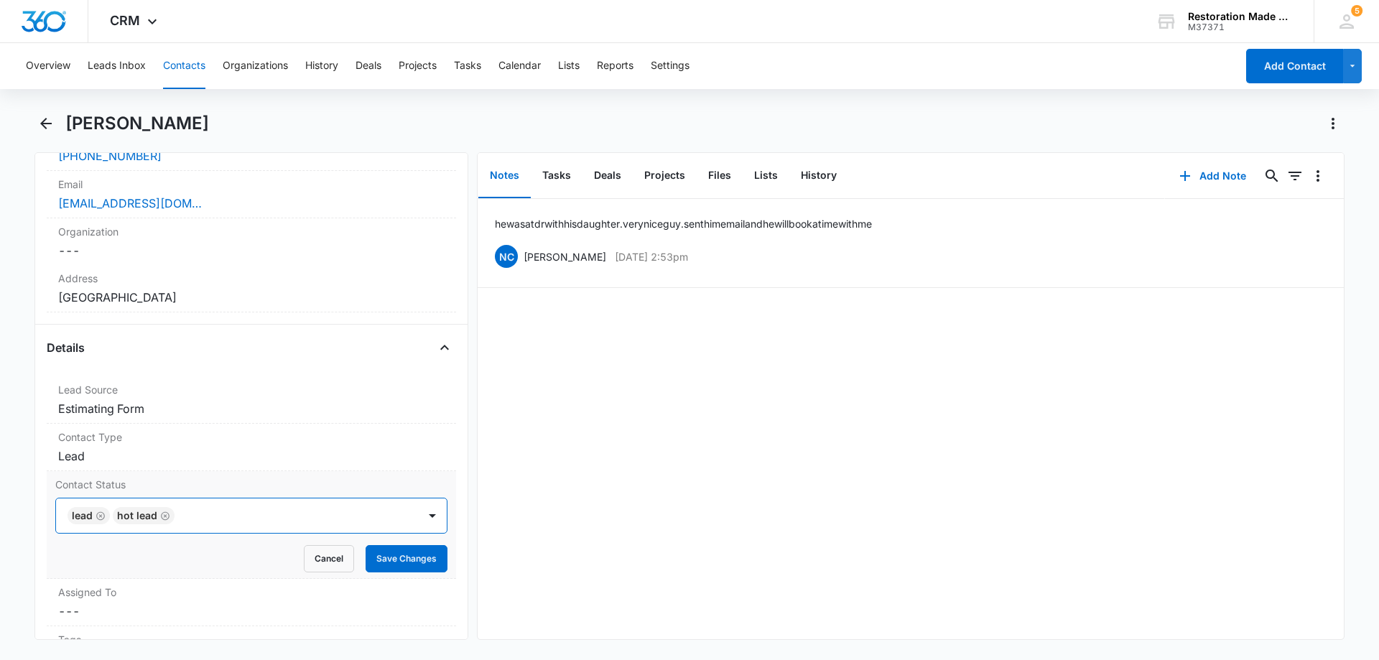
click at [249, 519] on div at bounding box center [289, 516] width 221 height 20
click at [392, 560] on button "Save Changes" at bounding box center [407, 558] width 82 height 27
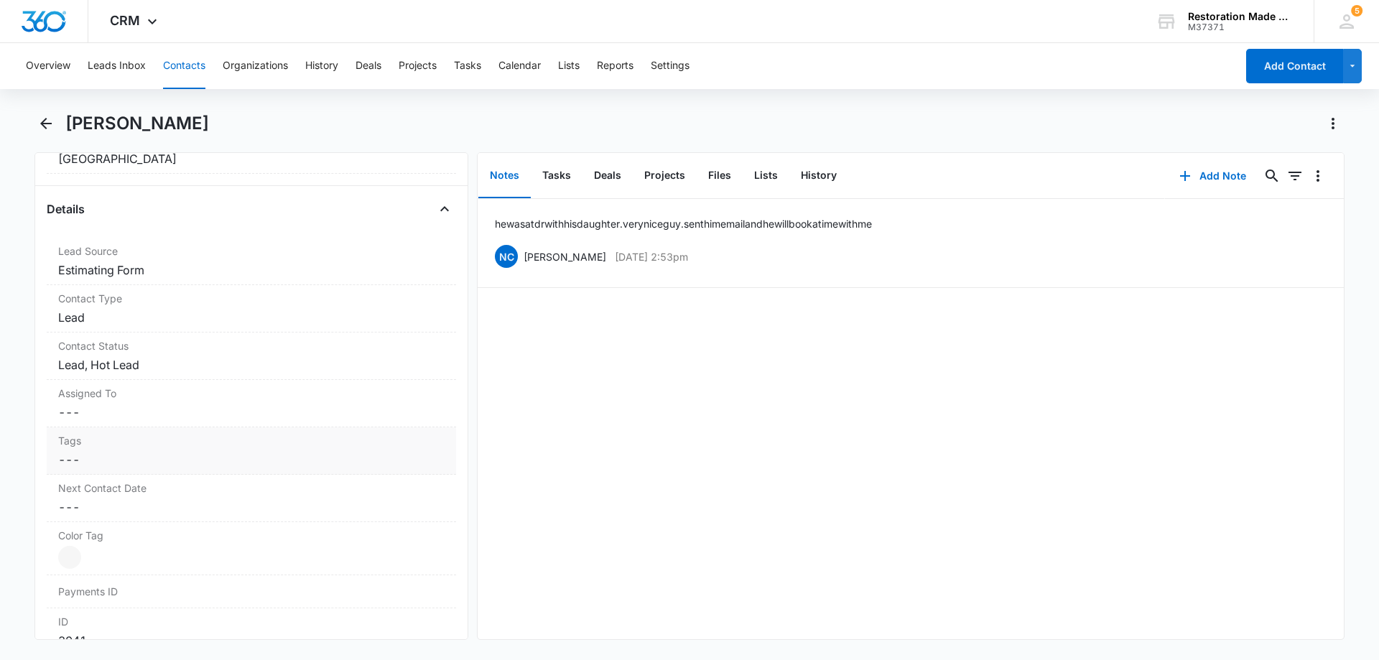
scroll to position [503, 0]
click at [186, 399] on dd "Cancel Save Changes ---" at bounding box center [251, 407] width 387 height 17
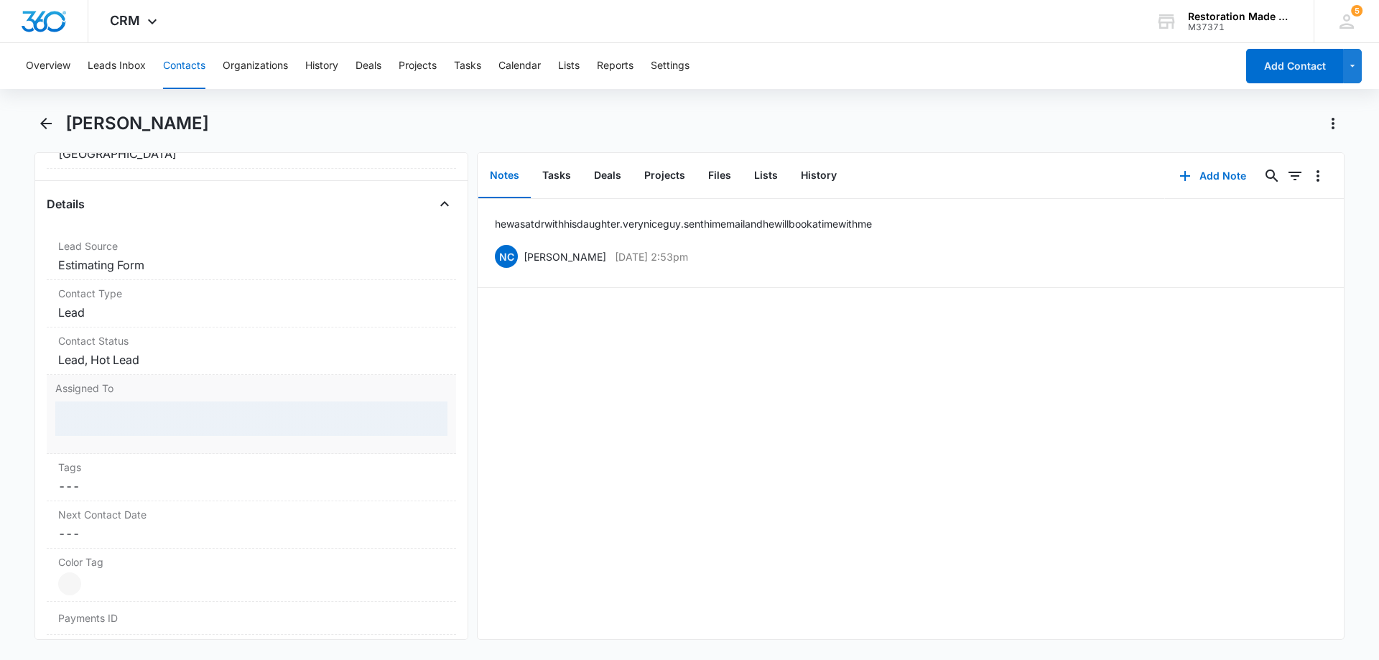
click at [143, 421] on div at bounding box center [251, 419] width 392 height 34
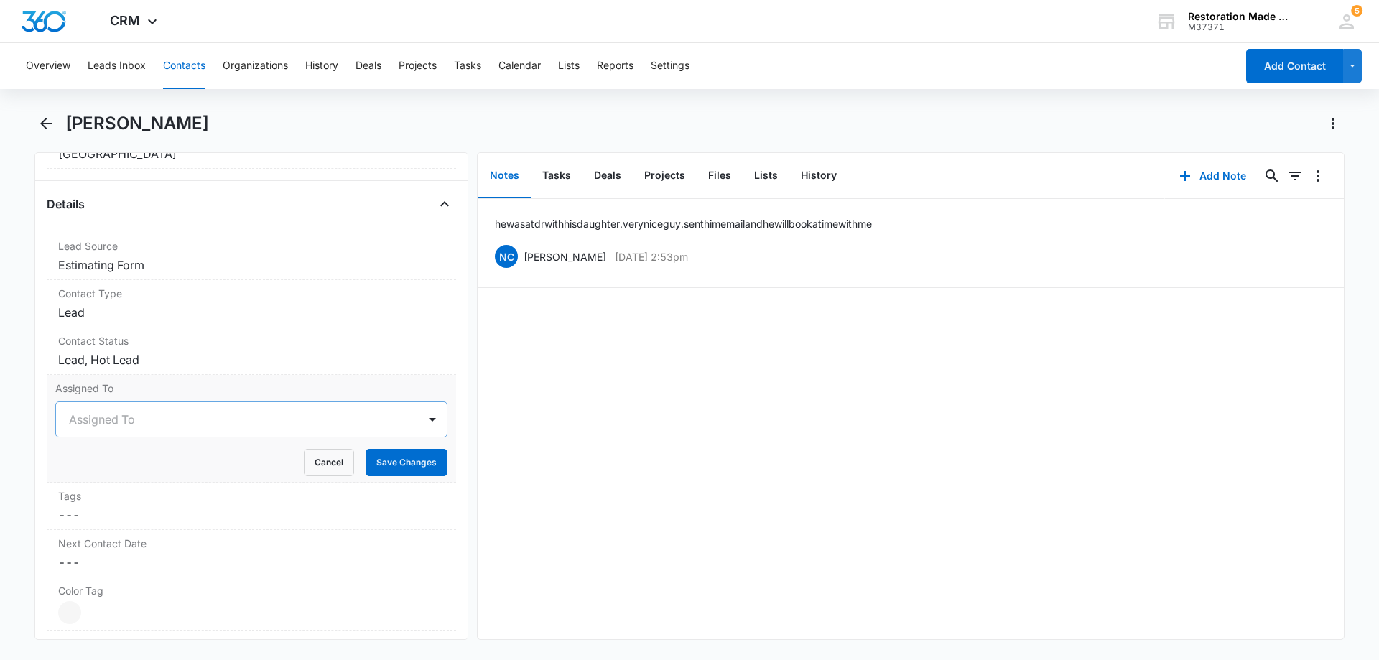
click at [315, 429] on div at bounding box center [234, 420] width 330 height 20
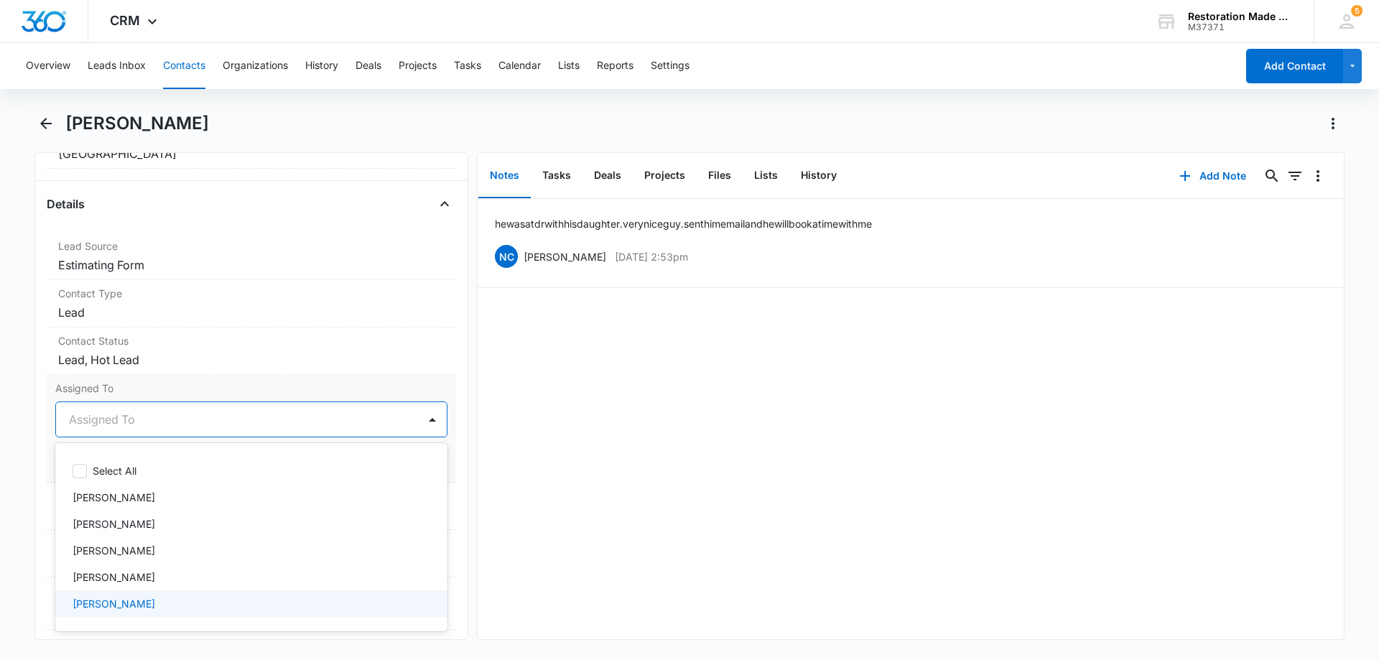
click at [88, 606] on p "[PERSON_NAME]" at bounding box center [114, 603] width 83 height 15
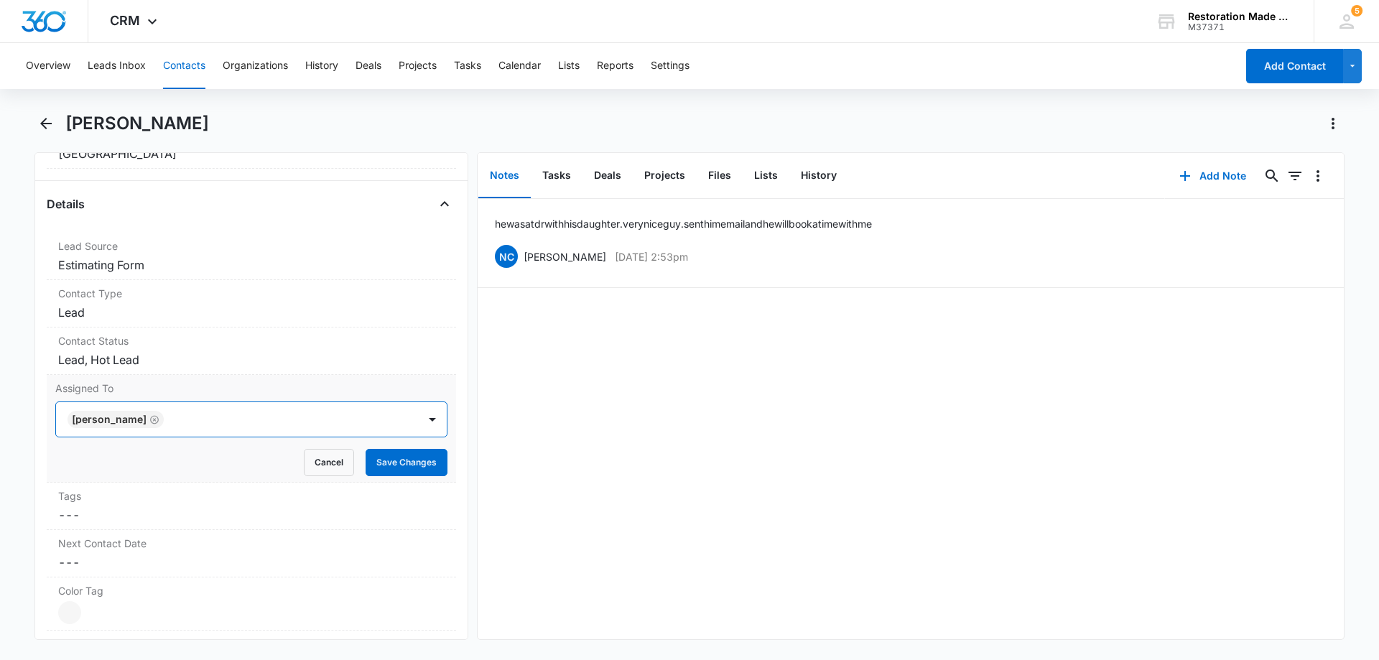
click at [225, 413] on div at bounding box center [283, 420] width 231 height 20
click at [383, 461] on button "Save Changes" at bounding box center [407, 462] width 82 height 27
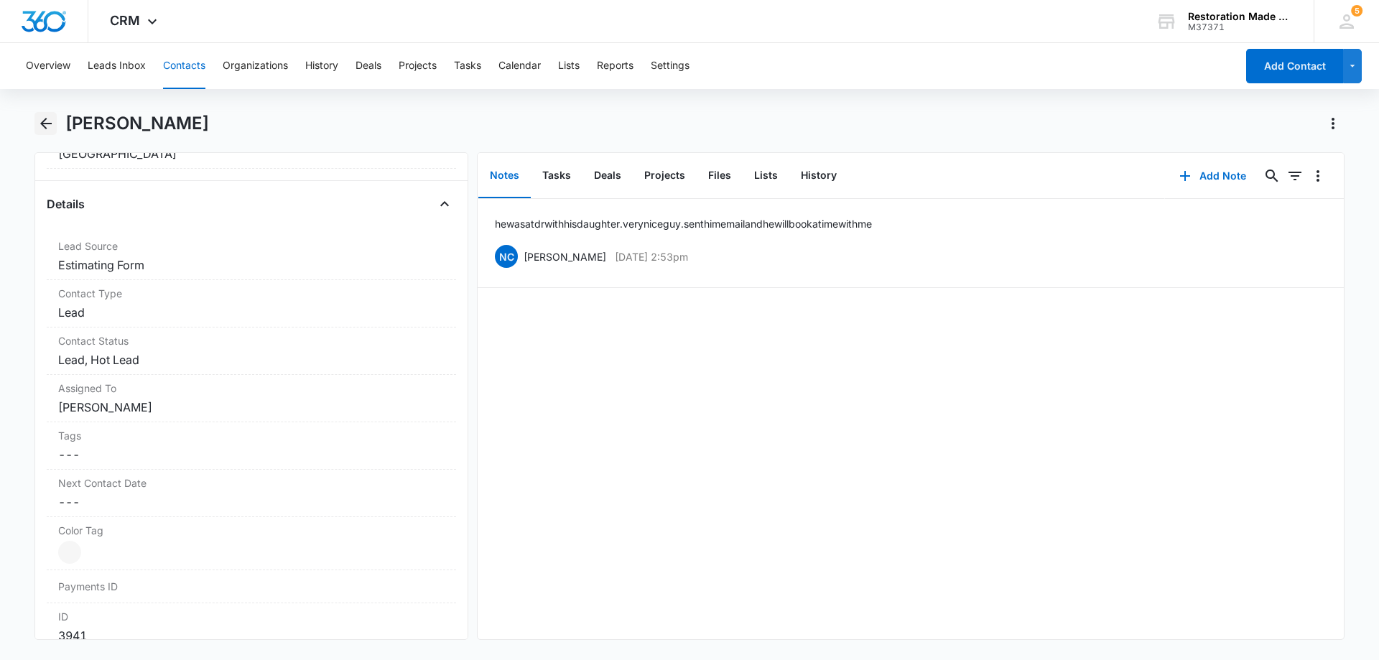
click at [46, 120] on icon "Back" at bounding box center [45, 123] width 17 height 17
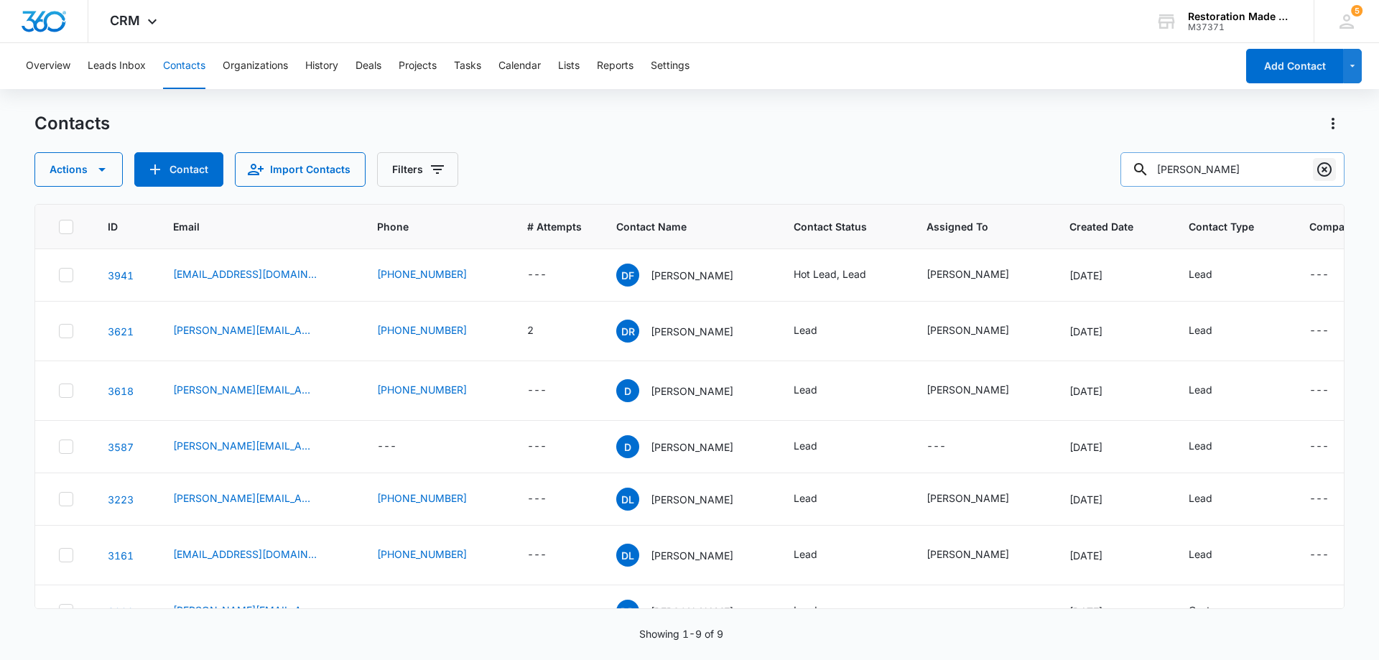
click at [1326, 171] on icon "Clear" at bounding box center [1325, 169] width 14 height 14
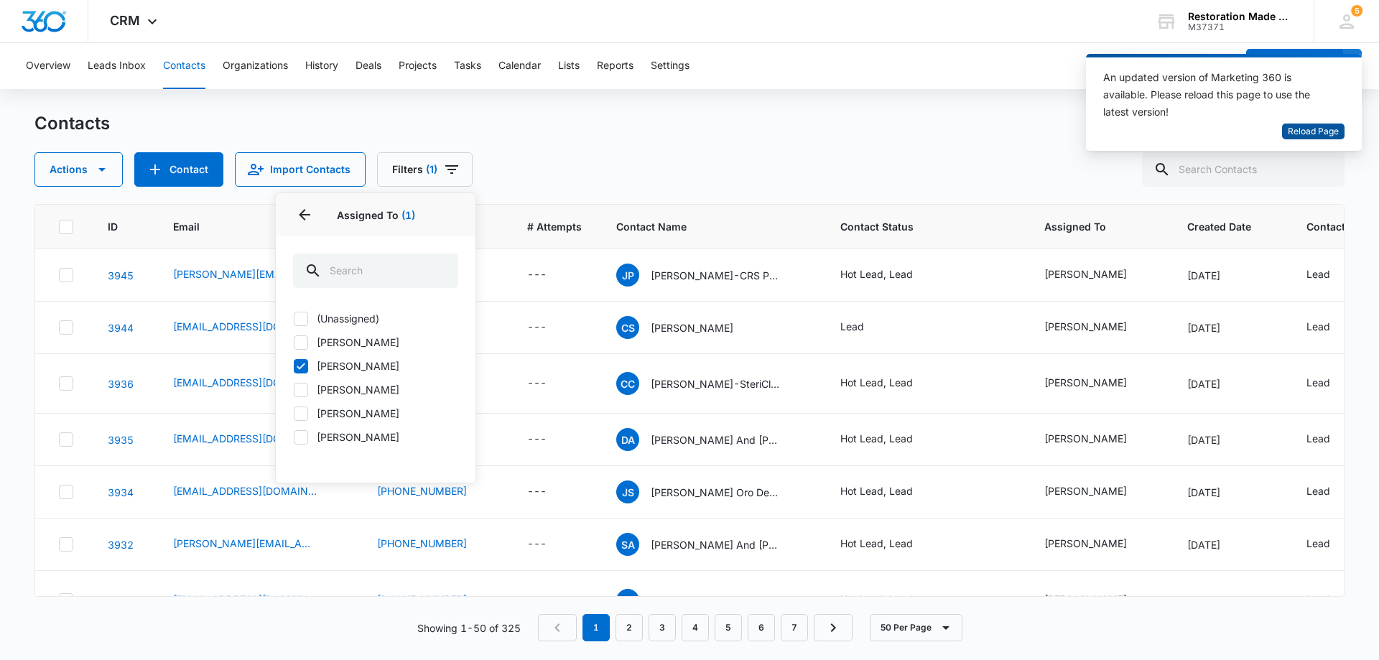
click at [1314, 133] on span "Reload Page" at bounding box center [1313, 132] width 51 height 14
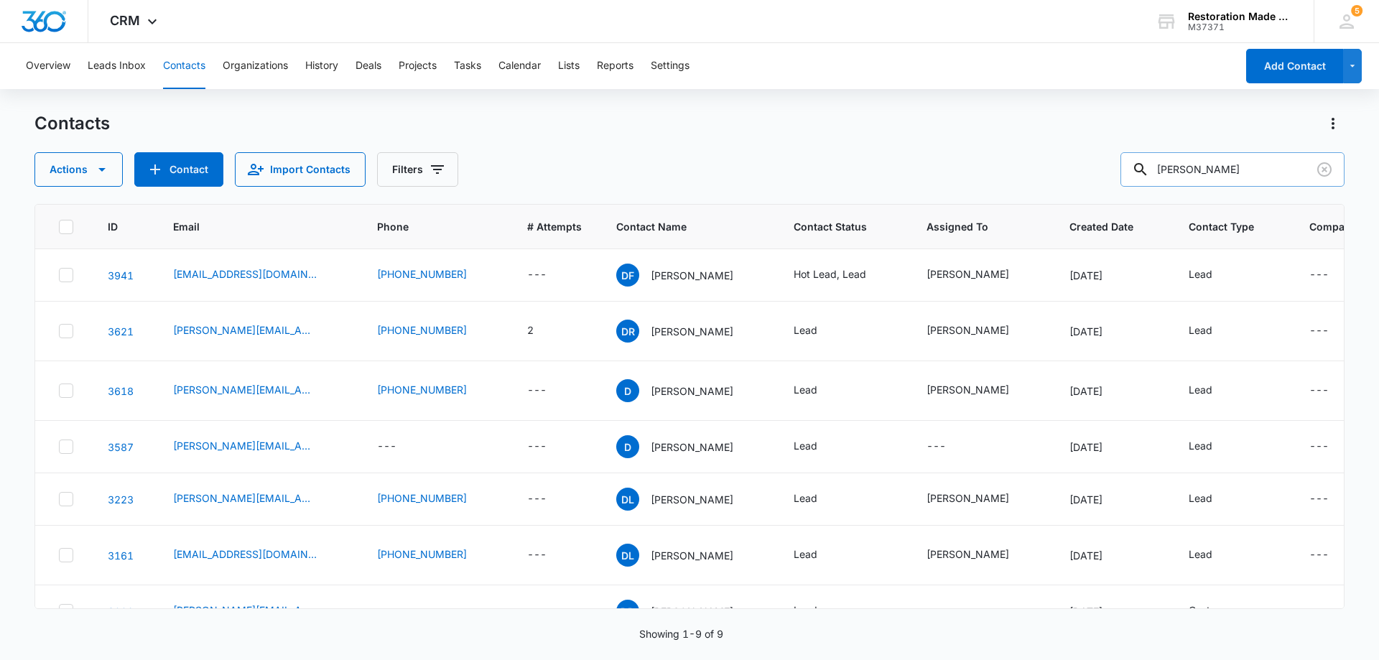
click at [1252, 163] on input "[PERSON_NAME]" at bounding box center [1233, 169] width 224 height 34
type input "d"
